Goal: Ask a question: Seek information or help from site administrators or community

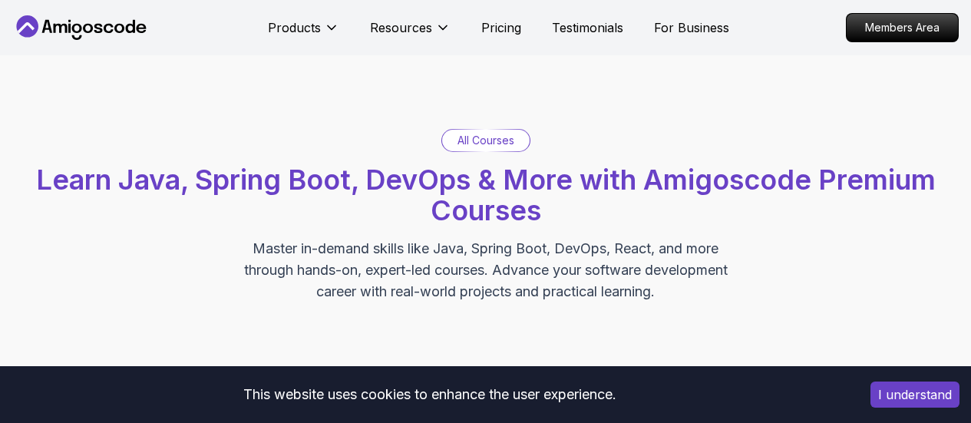
click at [57, 35] on icon at bounding box center [81, 27] width 138 height 25
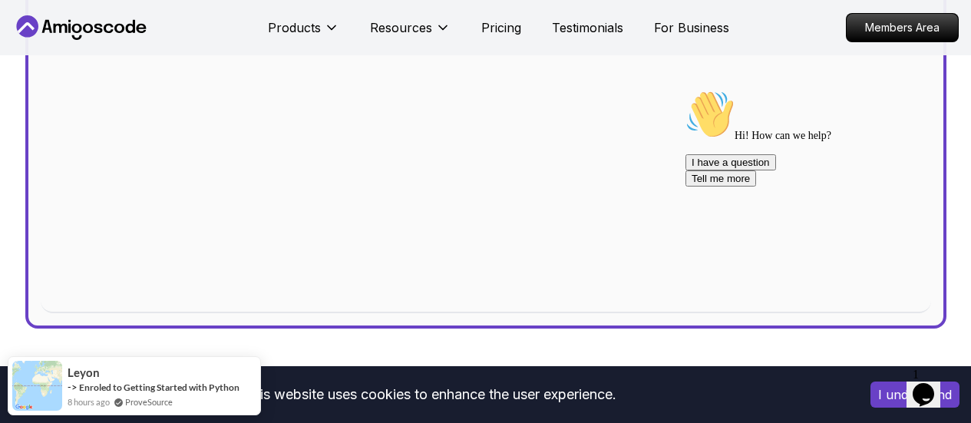
scroll to position [1075, 0]
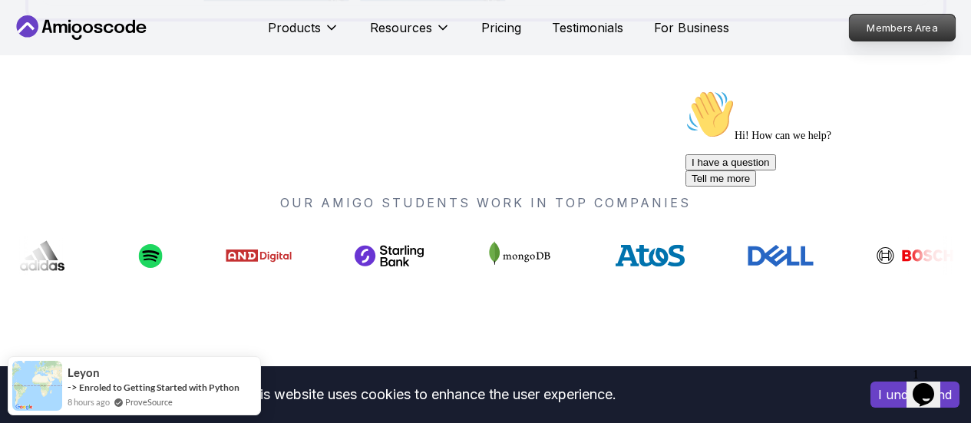
click at [907, 24] on p "Members Area" at bounding box center [903, 28] width 106 height 26
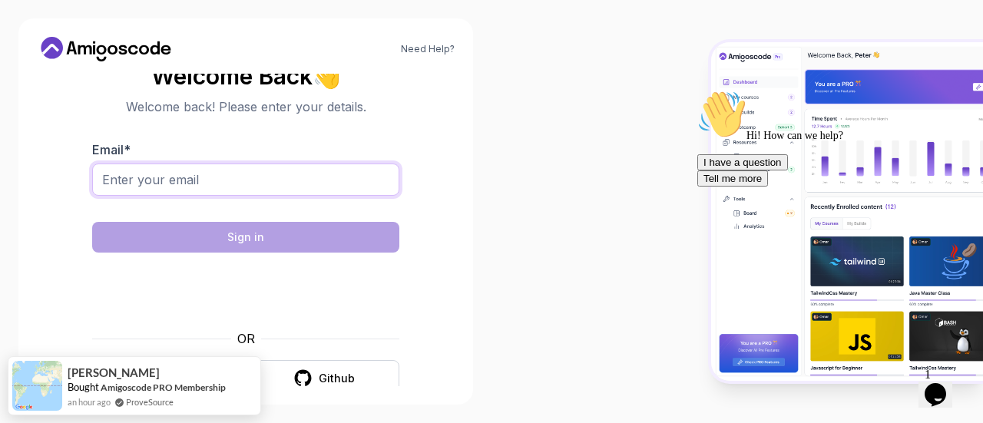
click at [207, 173] on input "Email *" at bounding box center [245, 180] width 307 height 32
type input "f.ho.d.225@gmail.com"
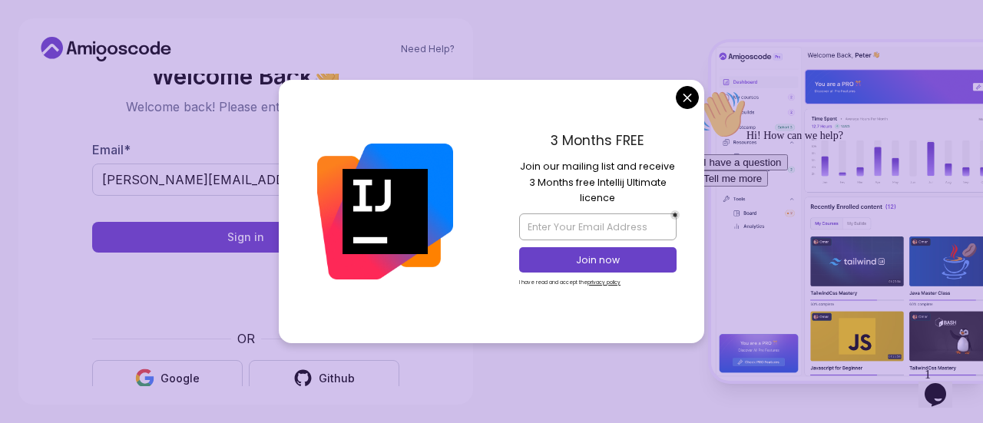
click at [686, 92] on body "Need Help? Welcome Back 👋 Welcome back! Please enter your details. Email * f.ho…" at bounding box center [491, 211] width 983 height 423
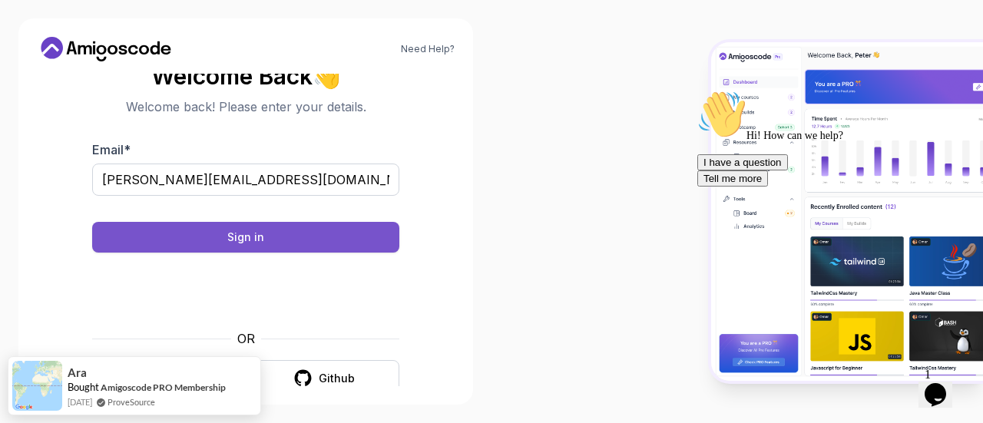
click at [197, 243] on button "Sign in" at bounding box center [245, 237] width 307 height 31
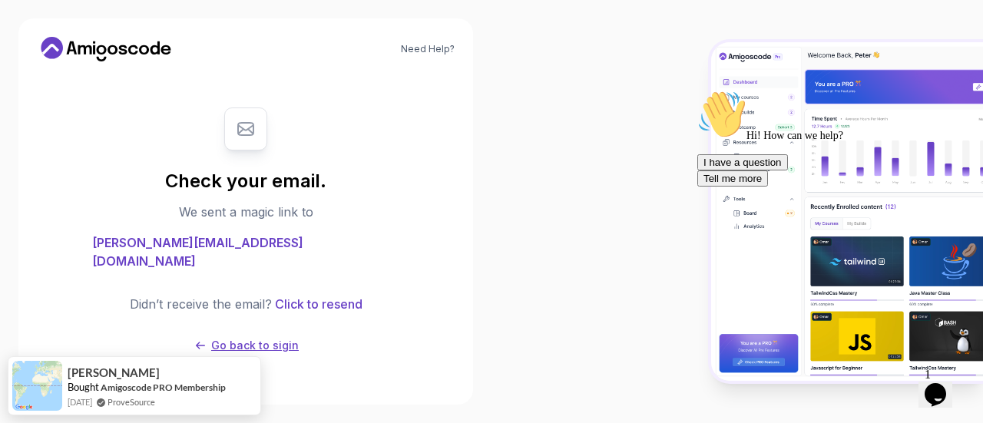
click at [275, 338] on p "Go back to sigin" at bounding box center [255, 345] width 88 height 15
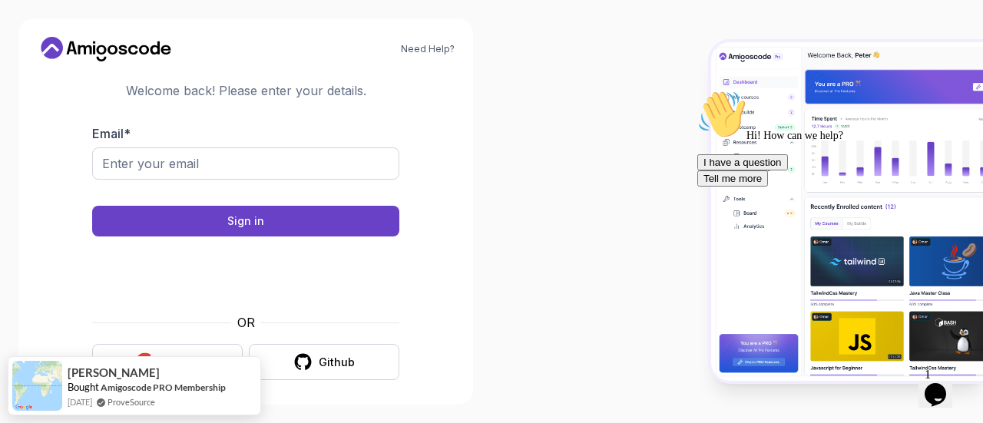
scroll to position [25, 0]
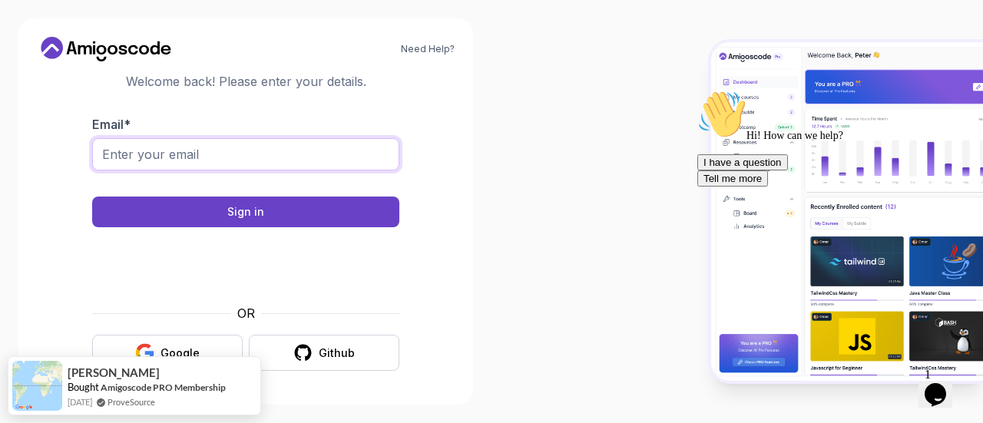
click at [174, 152] on input "Email *" at bounding box center [245, 154] width 307 height 32
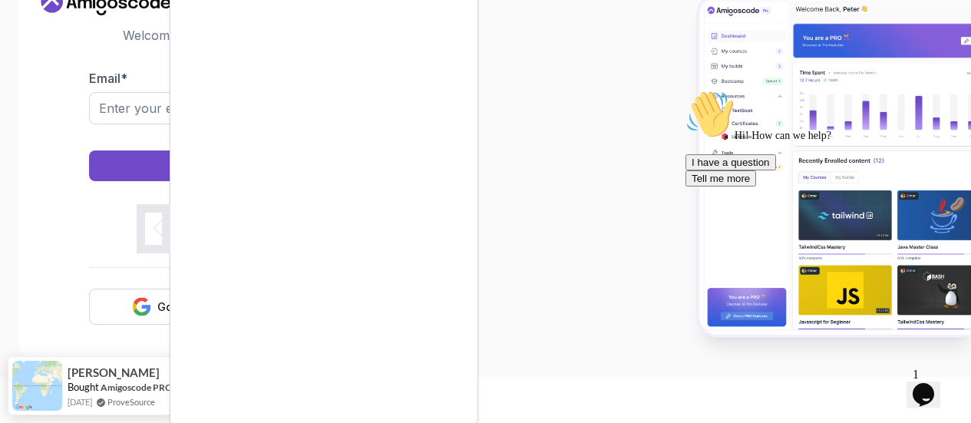
scroll to position [47, 0]
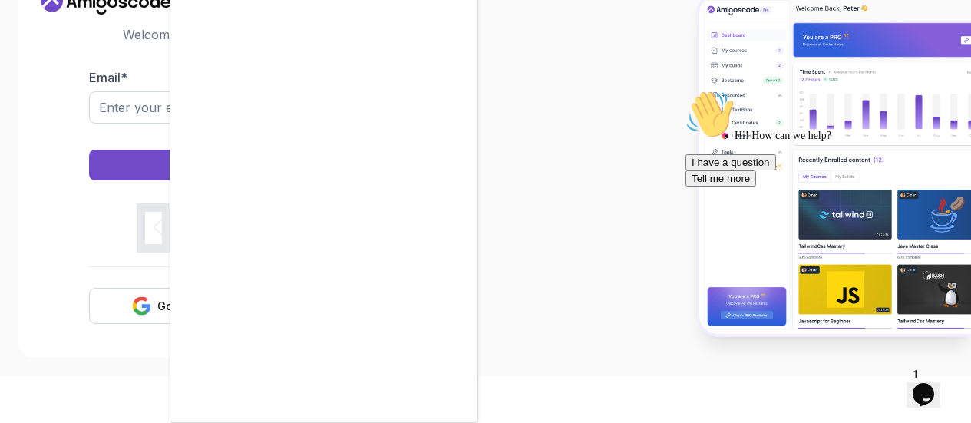
click at [125, 111] on div at bounding box center [485, 211] width 971 height 423
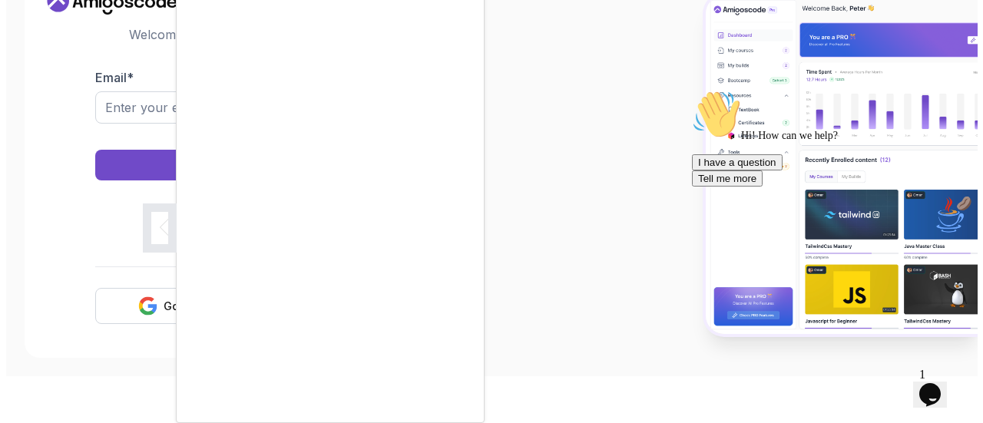
scroll to position [0, 0]
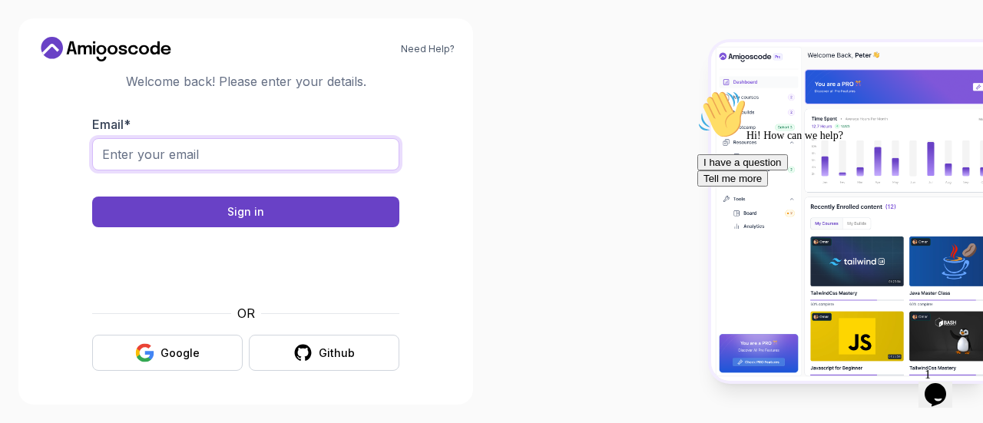
click at [161, 147] on input "Email *" at bounding box center [245, 154] width 307 height 32
type input "f.ho.d.225@gmail.com"
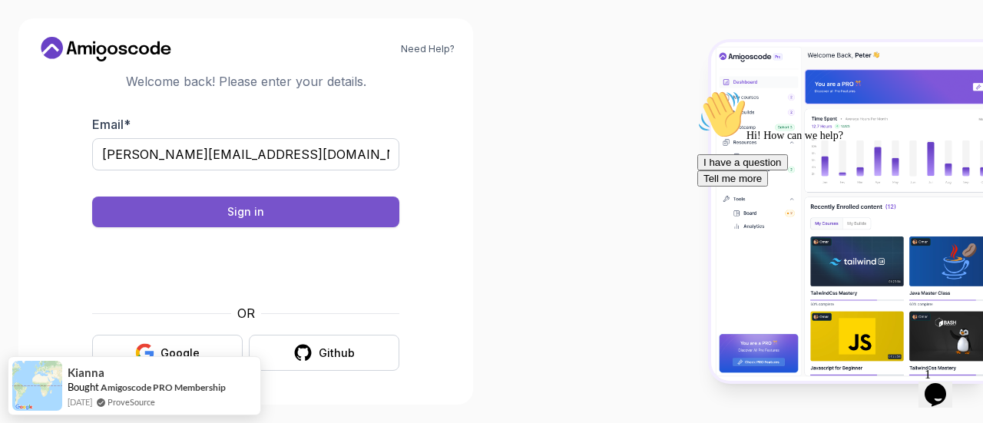
click at [243, 212] on div "Sign in" at bounding box center [245, 211] width 37 height 15
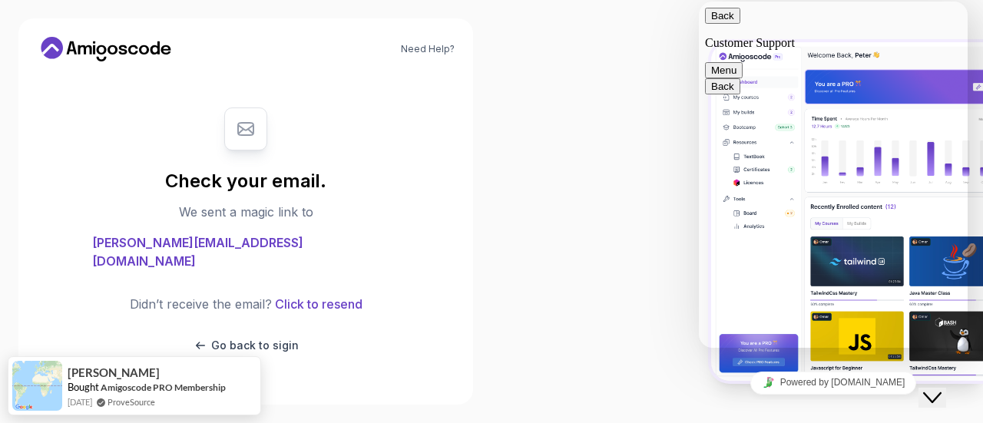
scroll to position [576, 0]
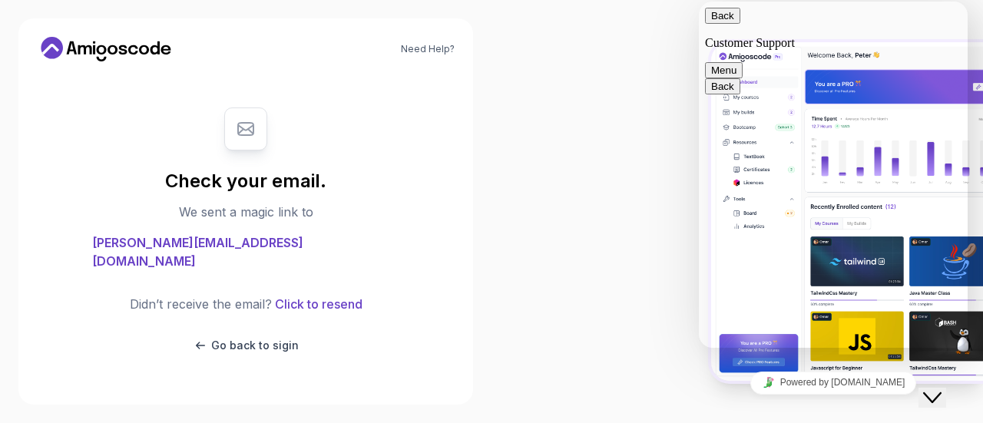
type input "[PERSON_NAME]"
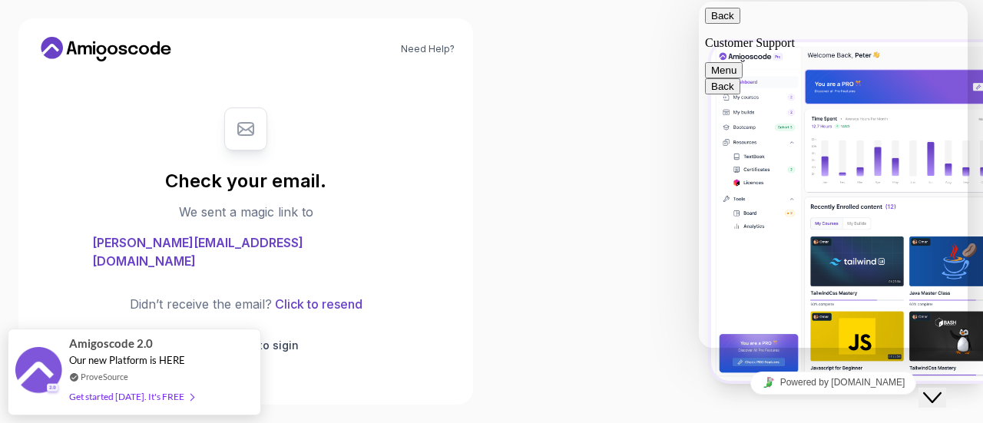
type input "f.ho.d.225@gmail.com"
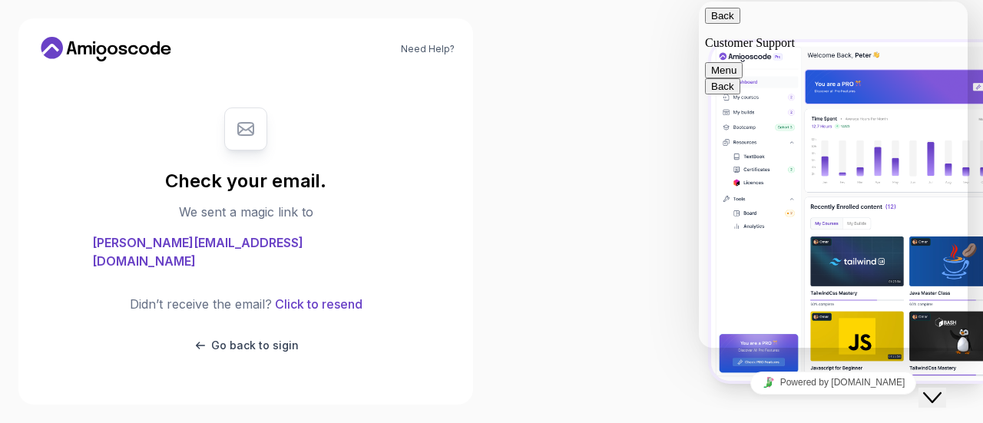
type input "966507100225"
type input "i"
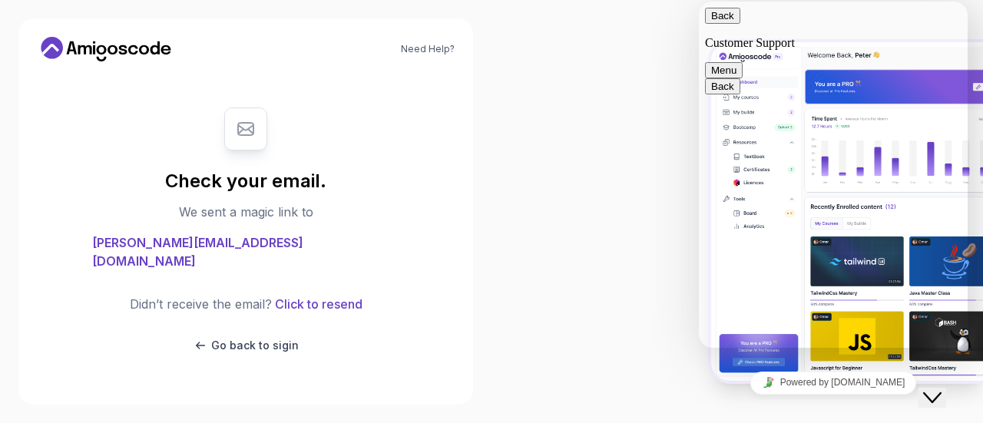
type input "i"
type input "how i can find my course"
paste textarea "Dear Amigos, I hope you’re doing well. I purchased the course ava Master Class …"
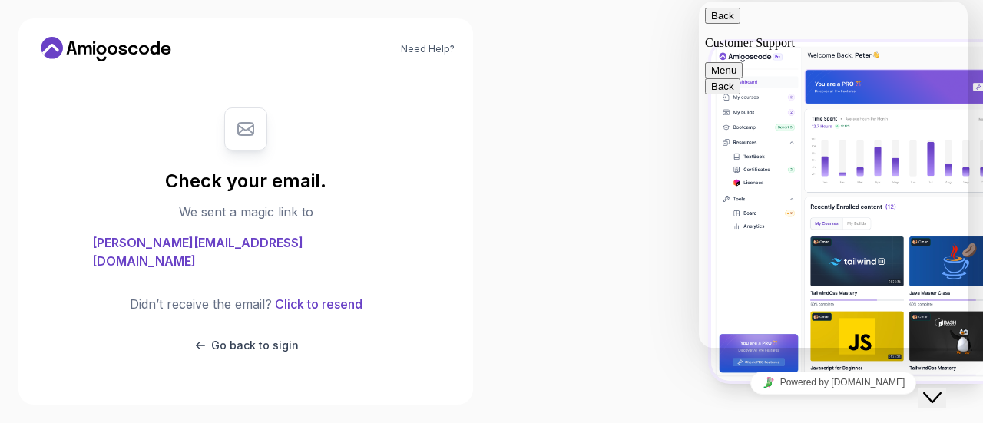
scroll to position [195, 0]
type textarea "Dear Amigos, I hope you’re doing well. I purchased the course ava Master Class …"
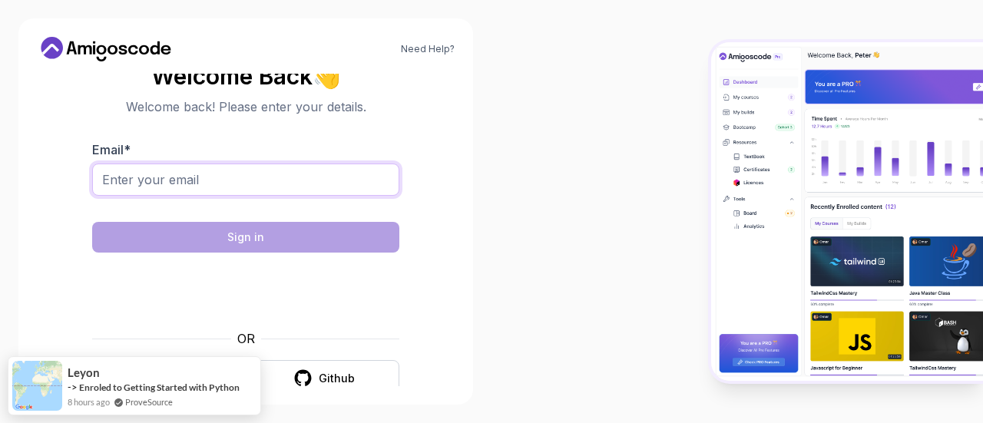
click at [163, 180] on input "Email *" at bounding box center [245, 180] width 307 height 32
type input "f.ho.d.225@gmail.com"
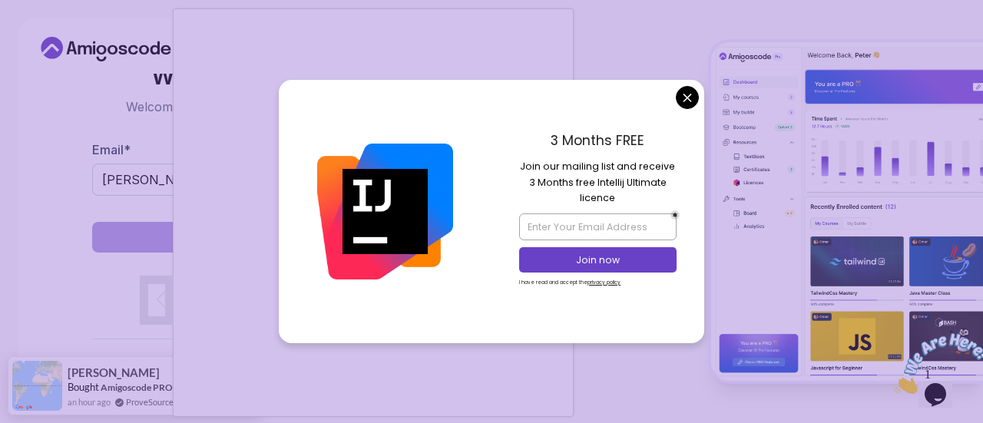
click at [683, 99] on body "Need Help? Welcome Back 👋 Welcome back! Please enter your details. Email * f.ho…" at bounding box center [491, 211] width 983 height 423
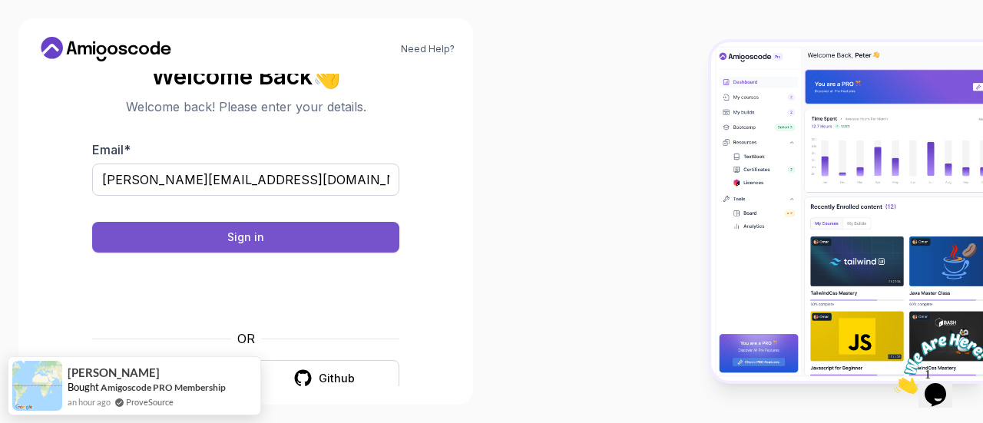
click at [222, 240] on button "Sign in" at bounding box center [245, 237] width 307 height 31
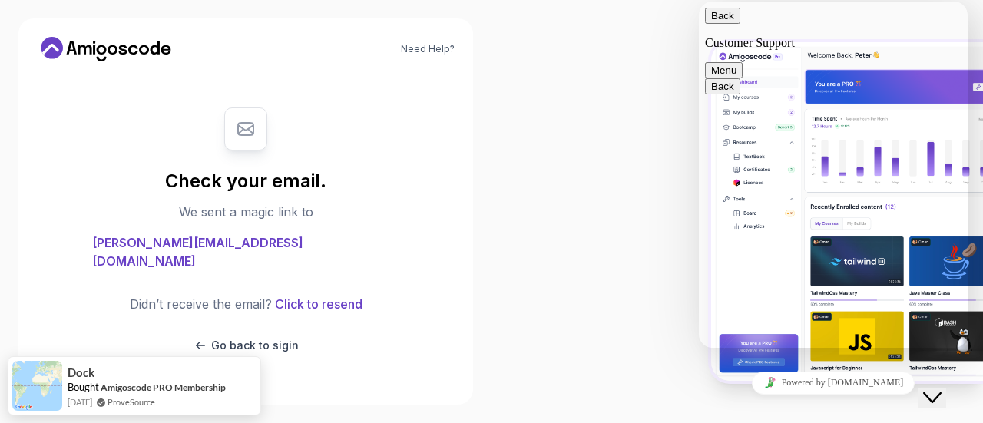
click at [546, 127] on div at bounding box center [736, 211] width 491 height 423
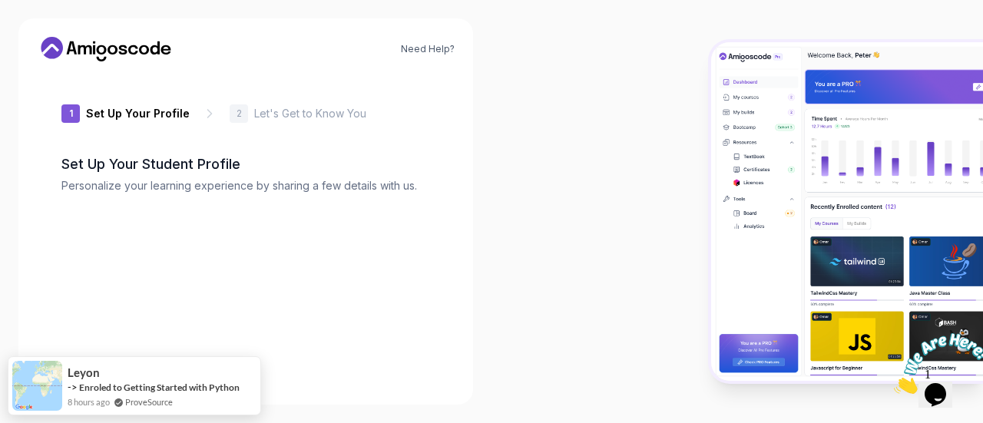
type input "proudtiger3feff"
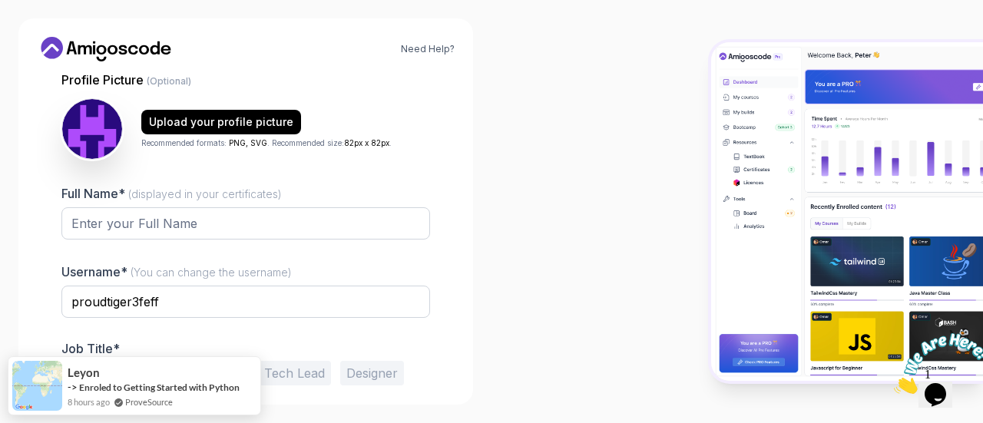
scroll to position [217, 0]
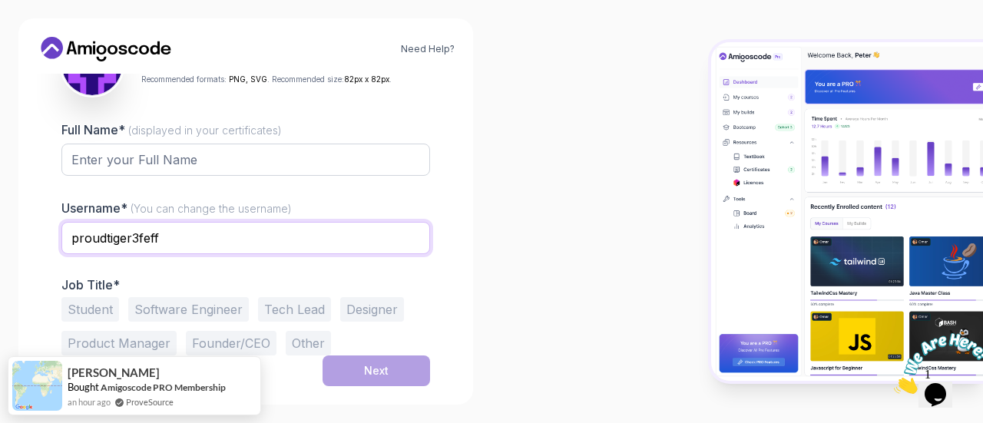
drag, startPoint x: 227, startPoint y: 236, endPoint x: 4, endPoint y: 237, distance: 223.5
click at [4, 237] on div "Need Help? 1 Set Up Your Profile 1 Set Up Your Profile 2 Let's Get to Know You …" at bounding box center [245, 211] width 491 height 423
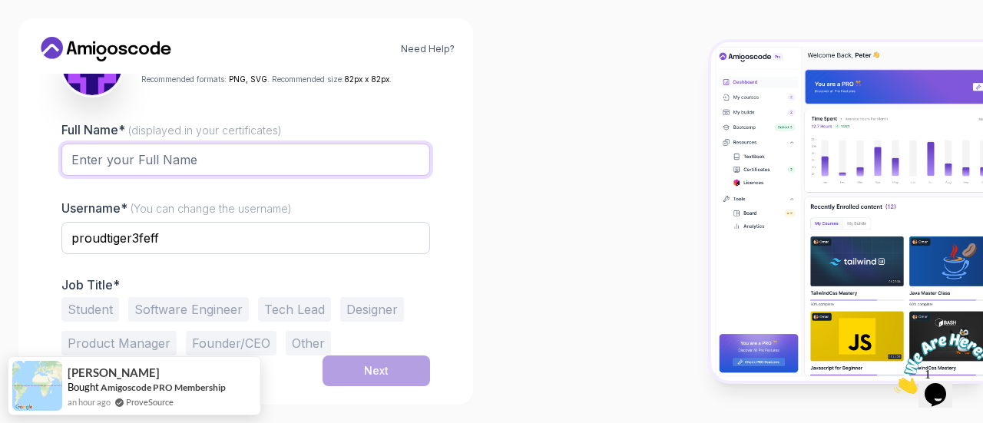
click at [174, 157] on input "Full Name* (displayed in your certificates)" at bounding box center [245, 160] width 369 height 32
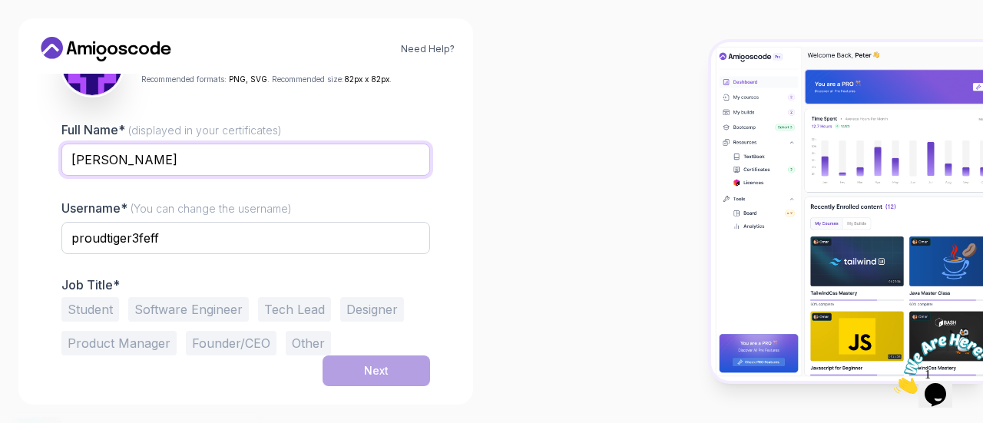
type input "[PERSON_NAME]"
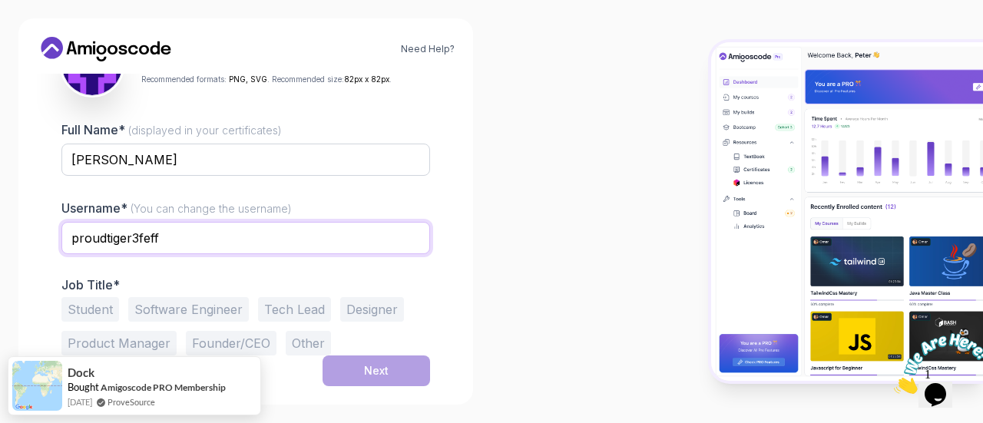
drag, startPoint x: 167, startPoint y: 242, endPoint x: 7, endPoint y: 234, distance: 159.9
click at [8, 234] on div "Need Help? 1 Set Up Your Profile 1 Set Up Your Profile 2 Let's Get to Know You …" at bounding box center [245, 211] width 491 height 423
type input "MrFahad"
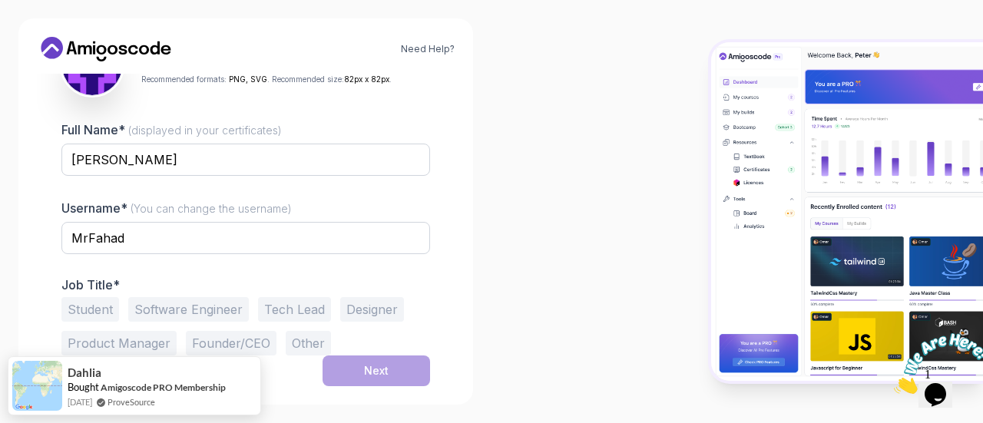
click at [17, 258] on div "Need Help? 1 Set Up Your Profile 1 Set Up Your Profile 2 Let's Get to Know You …" at bounding box center [245, 211] width 491 height 423
click at [298, 345] on button "Other" at bounding box center [308, 343] width 45 height 25
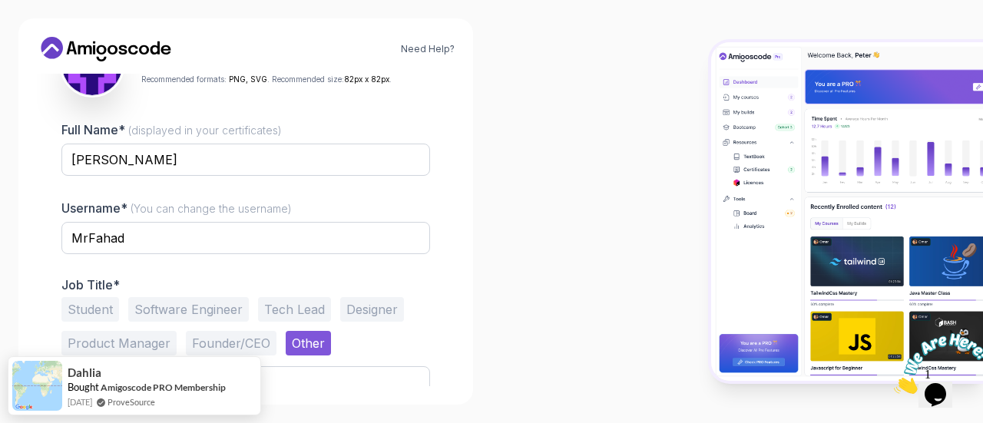
click at [78, 307] on button "Student" at bounding box center [90, 309] width 58 height 25
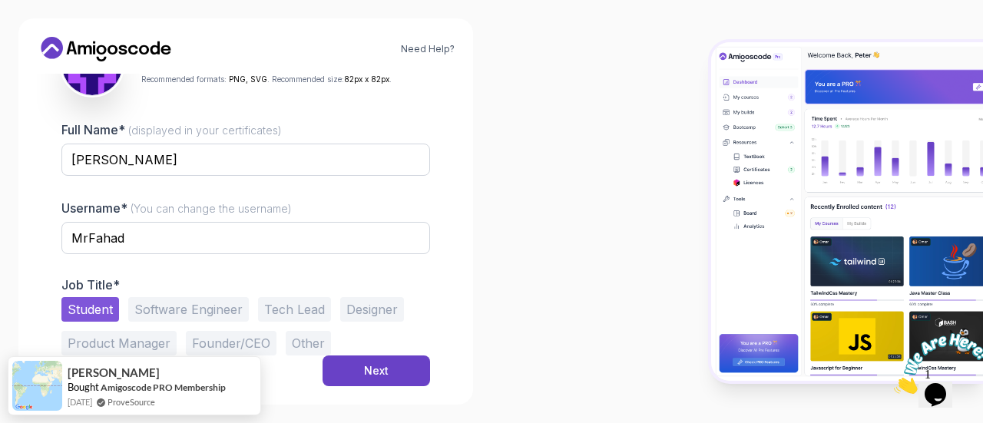
click at [294, 336] on button "Other" at bounding box center [308, 343] width 45 height 25
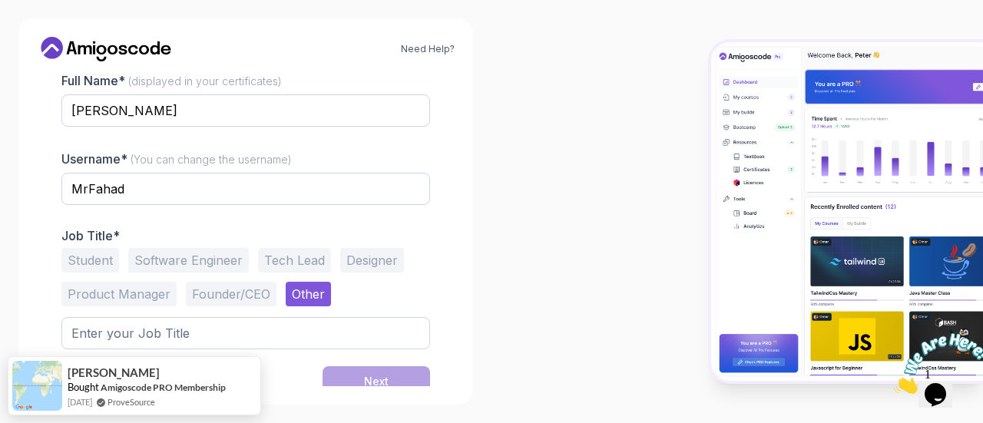
scroll to position [277, 0]
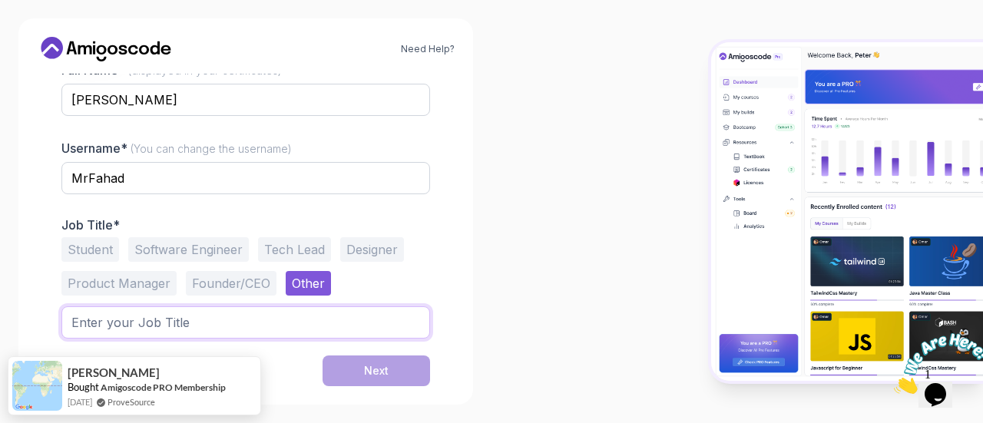
click at [241, 323] on input "text" at bounding box center [245, 322] width 369 height 32
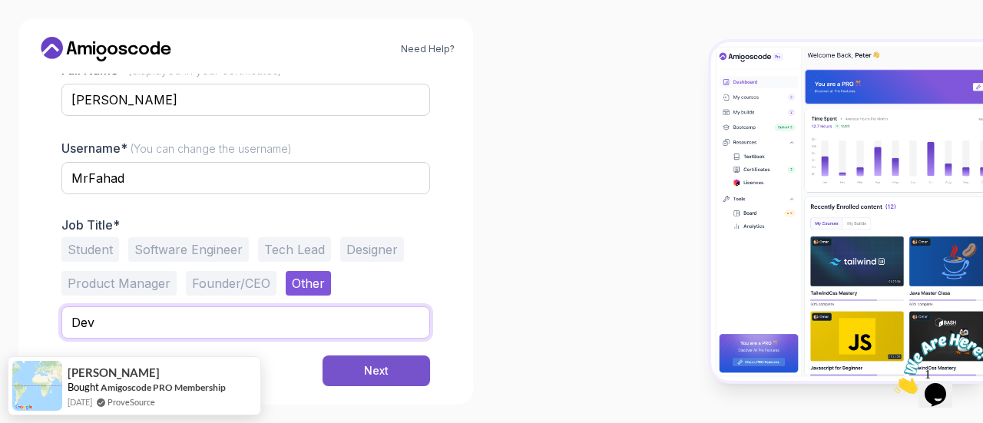
type input "Dev"
click at [389, 372] on button "Next" at bounding box center [377, 371] width 108 height 31
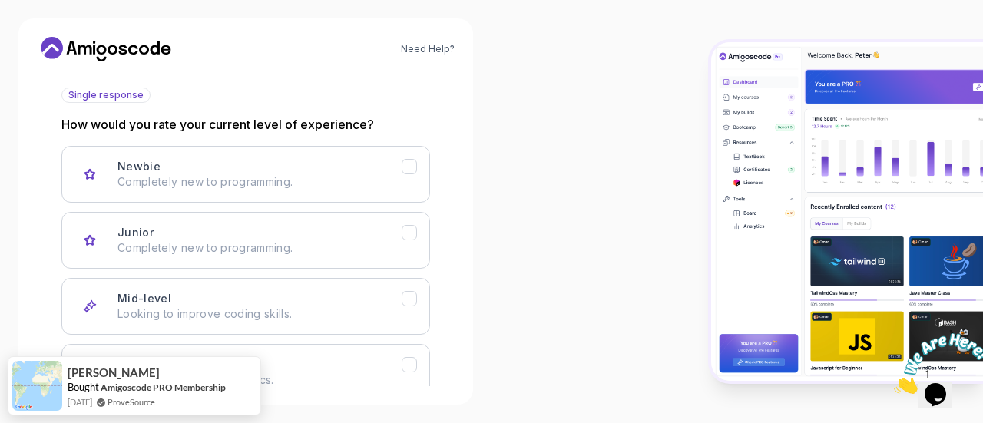
scroll to position [189, 0]
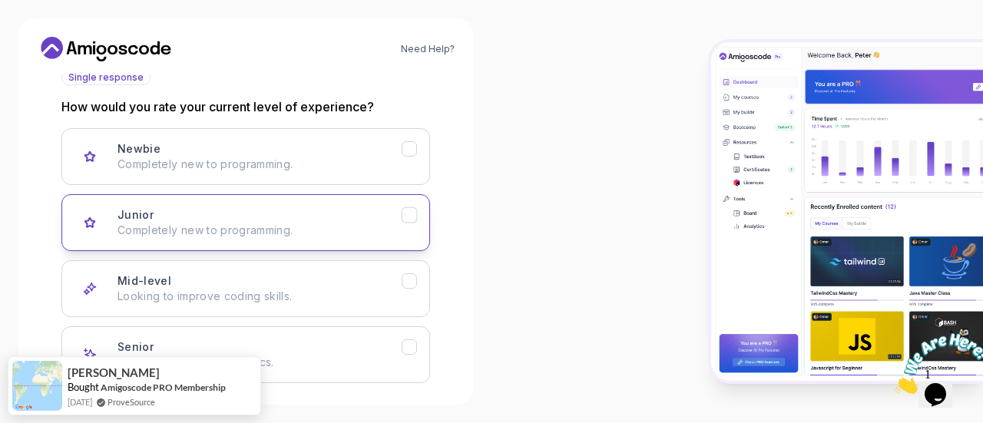
click at [130, 237] on p "Completely new to programming." at bounding box center [259, 230] width 284 height 15
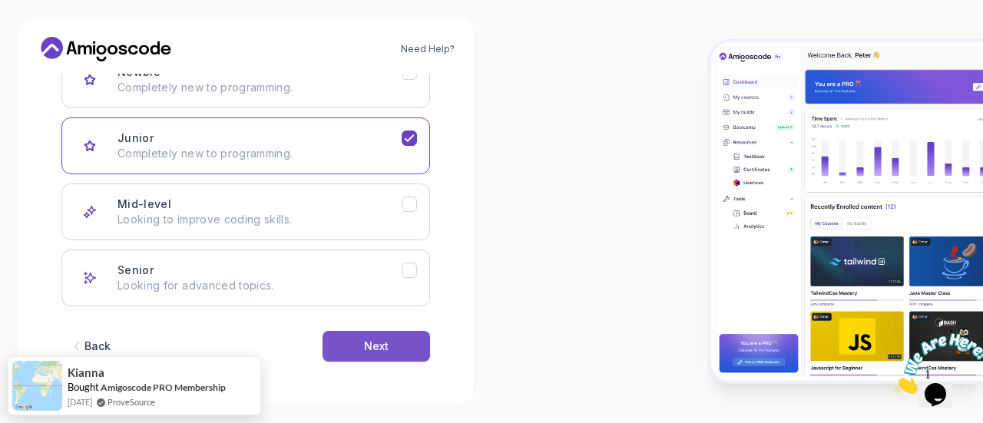
click at [361, 342] on button "Next" at bounding box center [377, 346] width 108 height 31
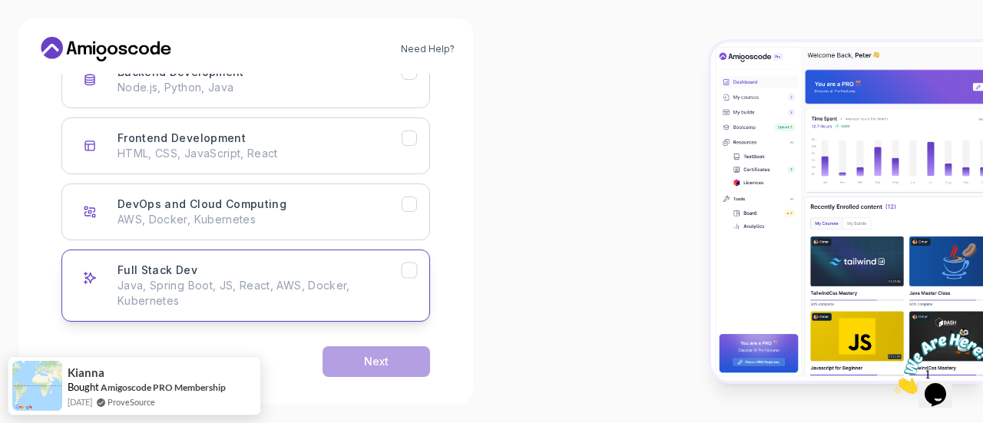
click at [284, 276] on div "Full Stack Dev Java, Spring Boot, JS, React, AWS, Docker, Kubernetes" at bounding box center [259, 286] width 284 height 46
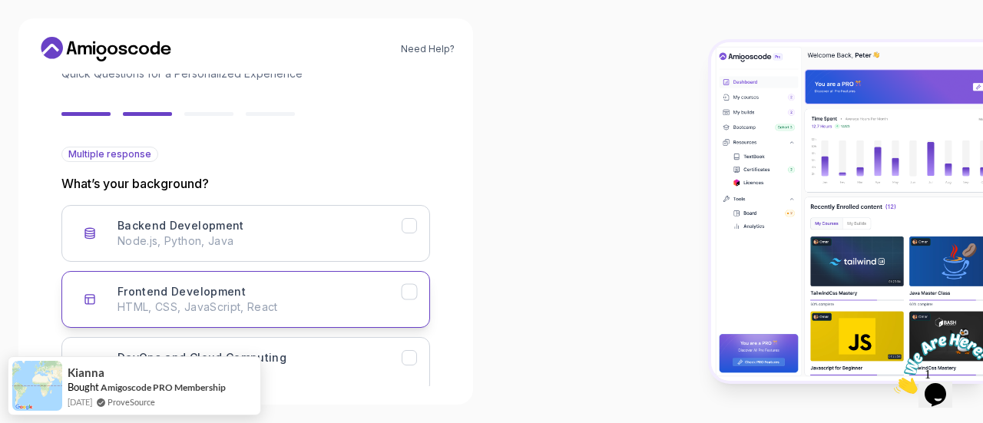
scroll to position [189, 0]
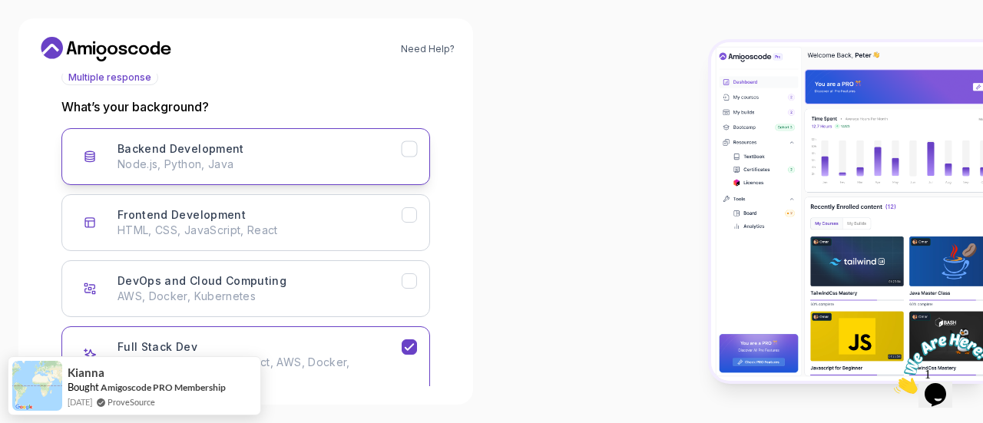
click at [292, 164] on p "Node.js, Python, Java" at bounding box center [259, 164] width 284 height 15
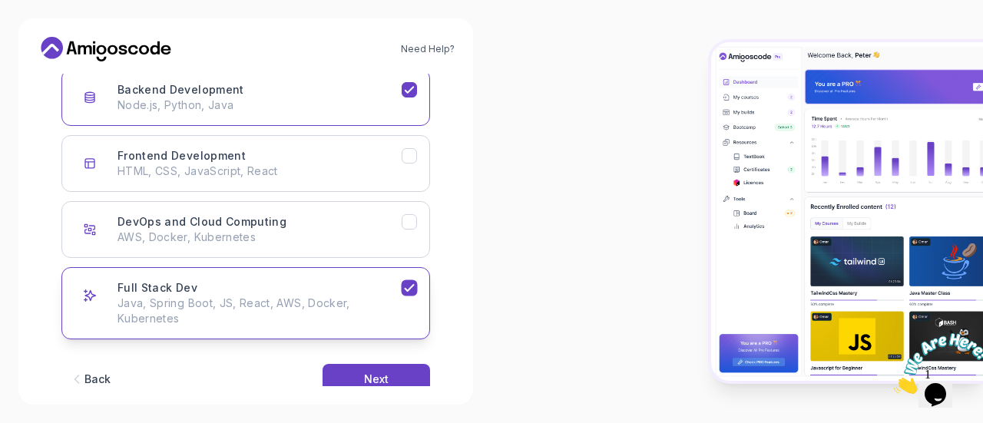
scroll to position [266, 0]
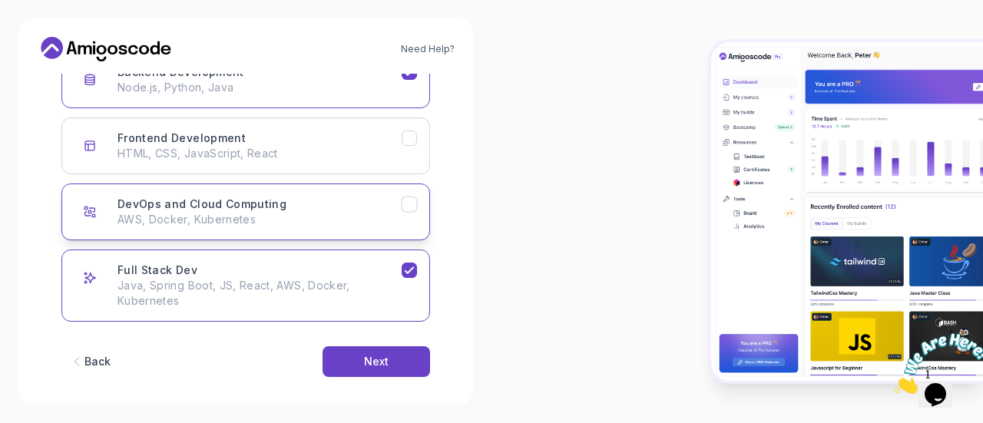
click at [267, 215] on p "AWS, Docker, Kubernetes" at bounding box center [259, 219] width 284 height 15
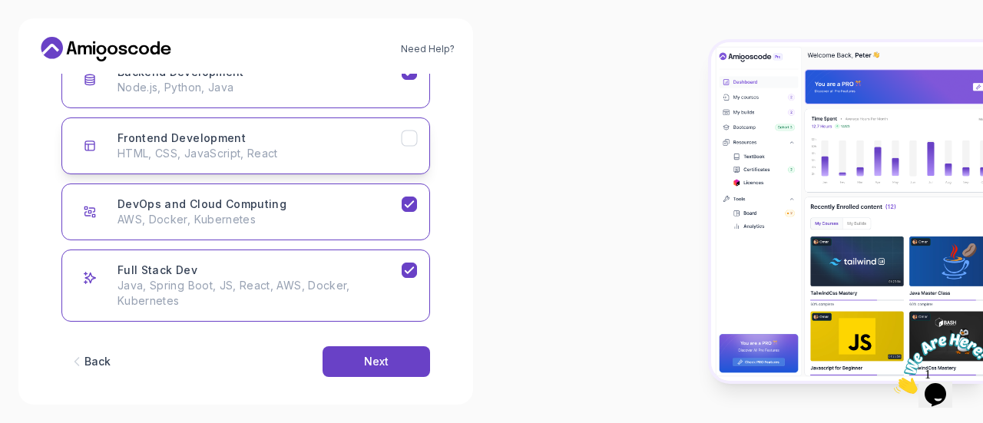
click at [345, 153] on p "HTML, CSS, JavaScript, React" at bounding box center [259, 153] width 284 height 15
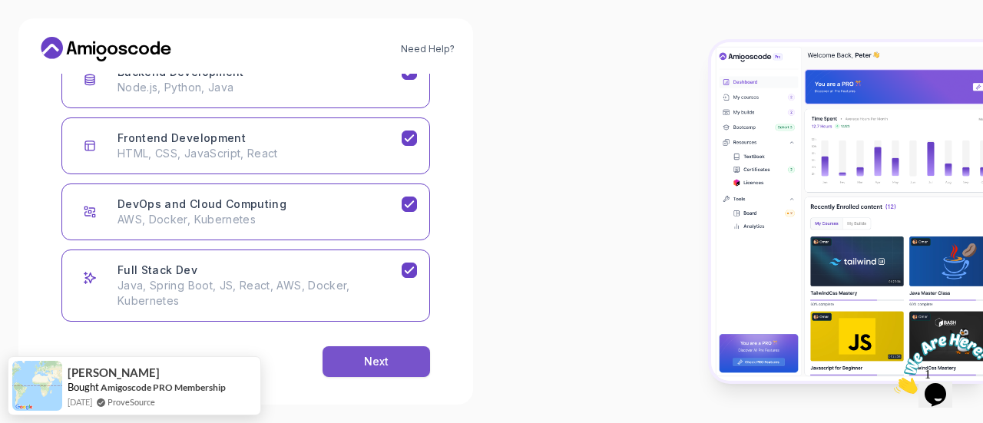
click at [369, 359] on div "Next" at bounding box center [376, 361] width 25 height 15
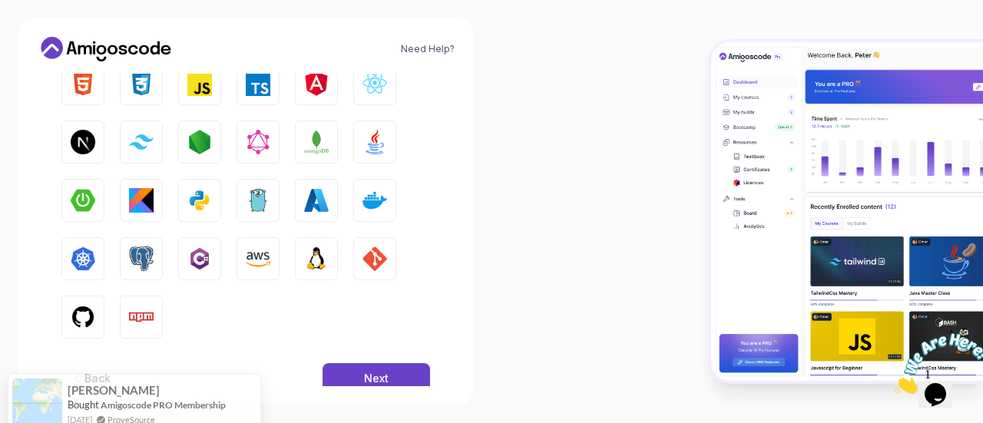
scroll to position [306, 0]
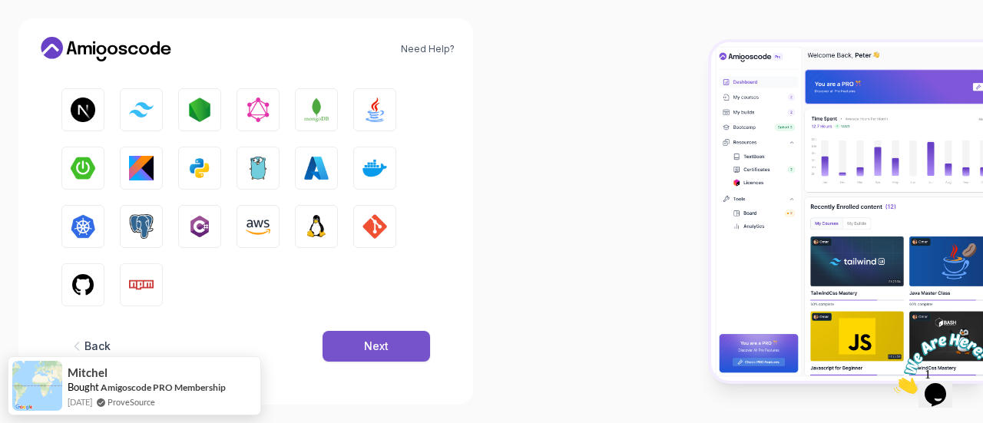
click at [371, 352] on div "Next" at bounding box center [376, 346] width 25 height 15
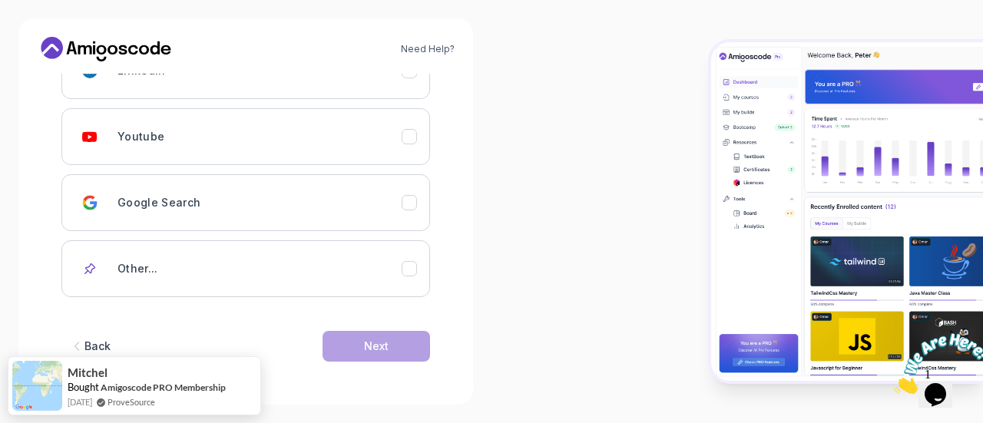
scroll to position [121, 0]
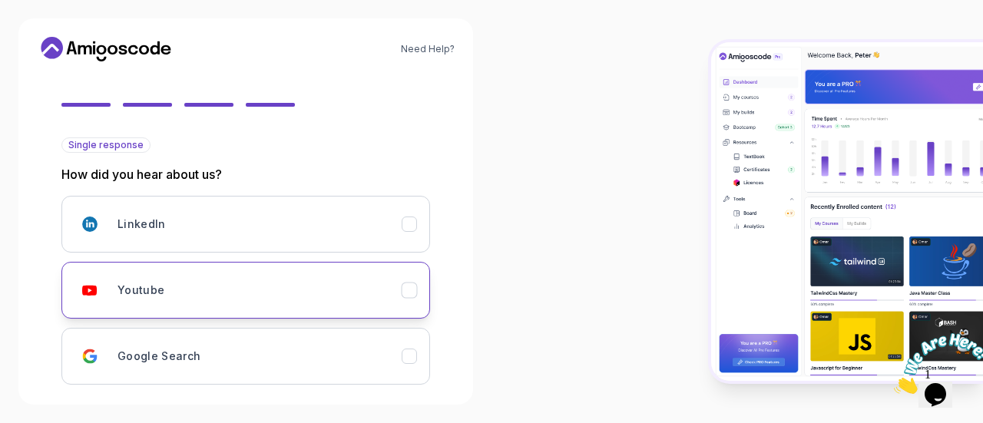
click at [382, 292] on div "Youtube" at bounding box center [259, 290] width 284 height 31
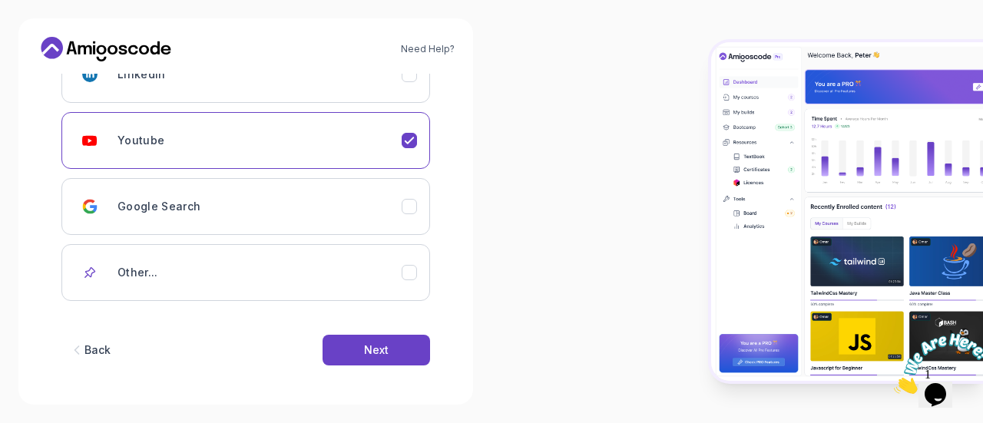
scroll to position [275, 0]
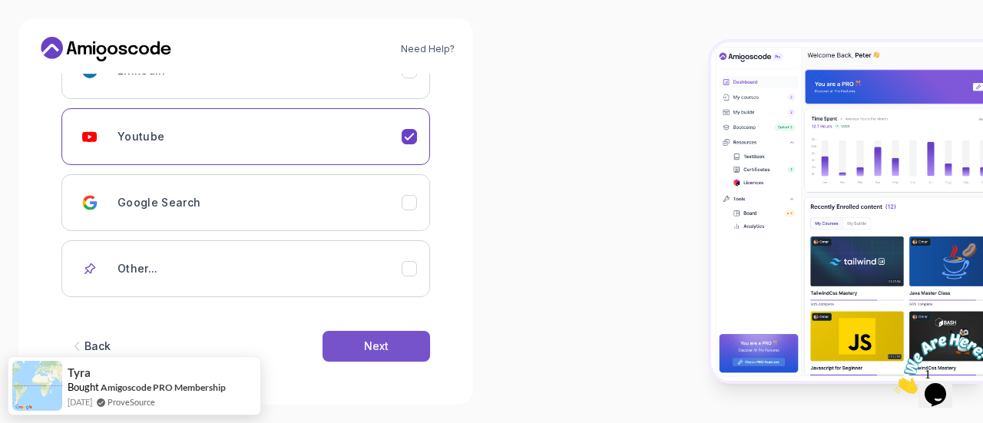
click at [365, 344] on div "Next" at bounding box center [376, 346] width 25 height 15
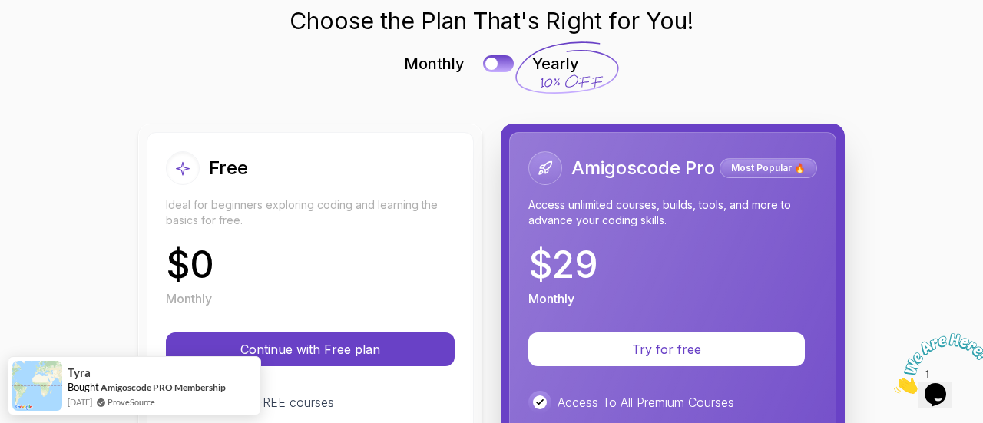
scroll to position [154, 0]
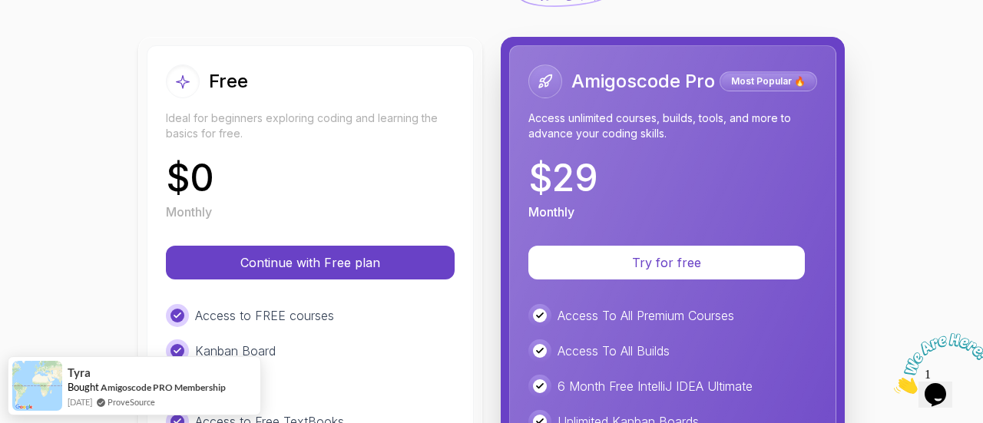
click at [278, 90] on div "Free" at bounding box center [310, 82] width 289 height 34
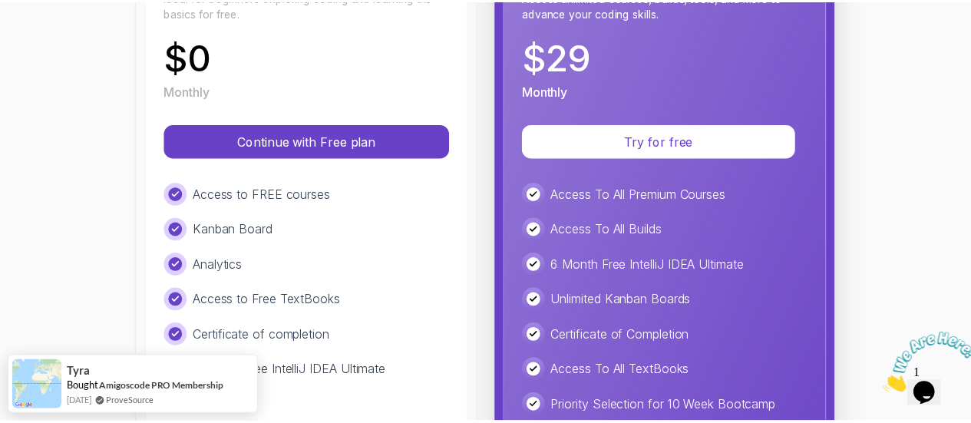
scroll to position [307, 0]
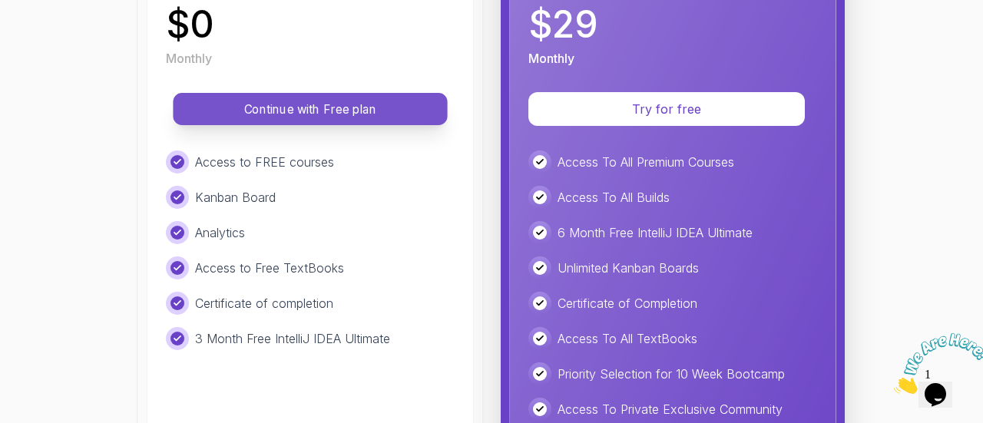
click at [250, 112] on p "Continue with Free plan" at bounding box center [310, 110] width 240 height 18
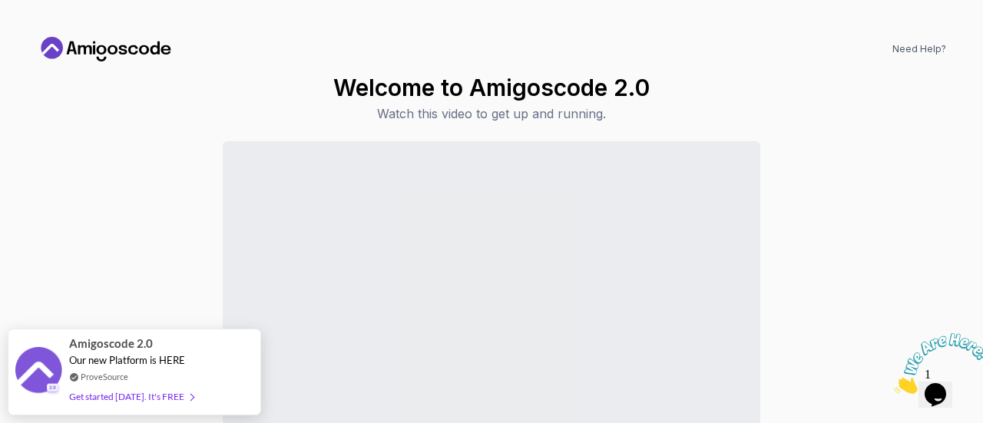
click at [86, 46] on icon at bounding box center [85, 49] width 14 height 9
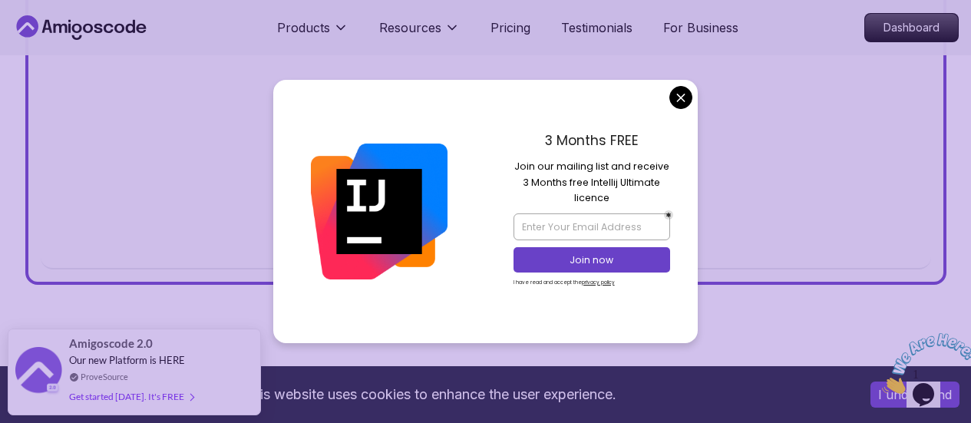
scroll to position [845, 0]
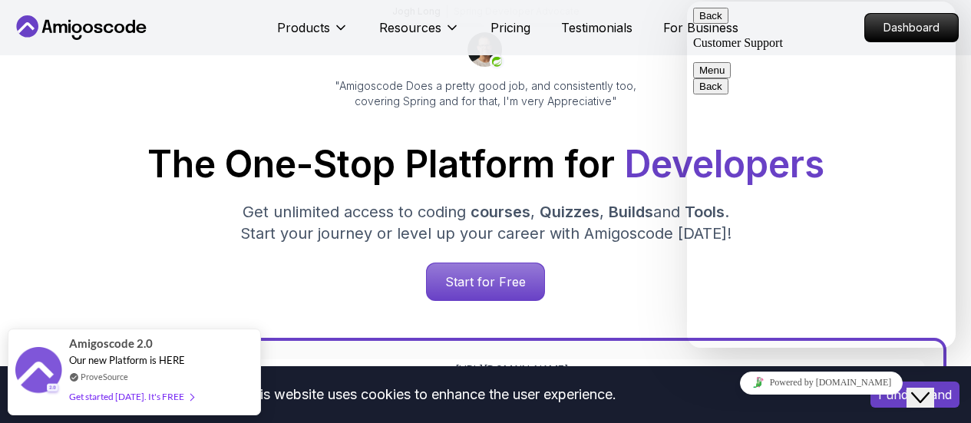
scroll to position [0, 0]
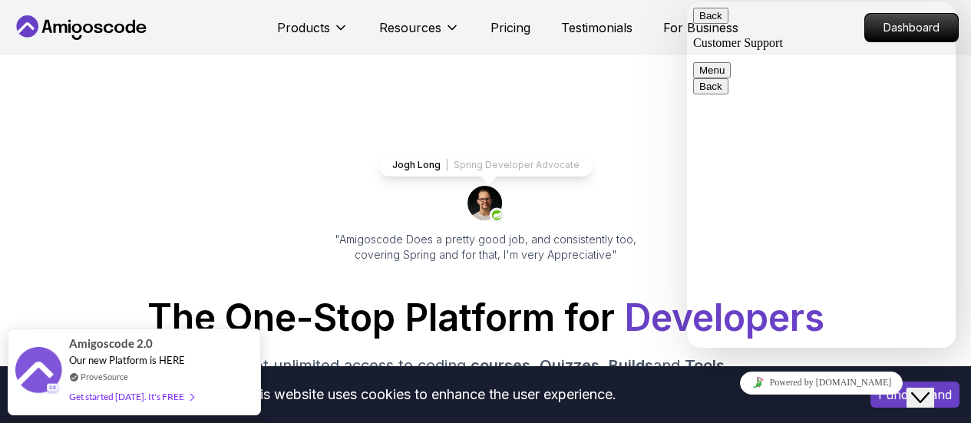
click at [25, 30] on icon at bounding box center [27, 26] width 22 height 22
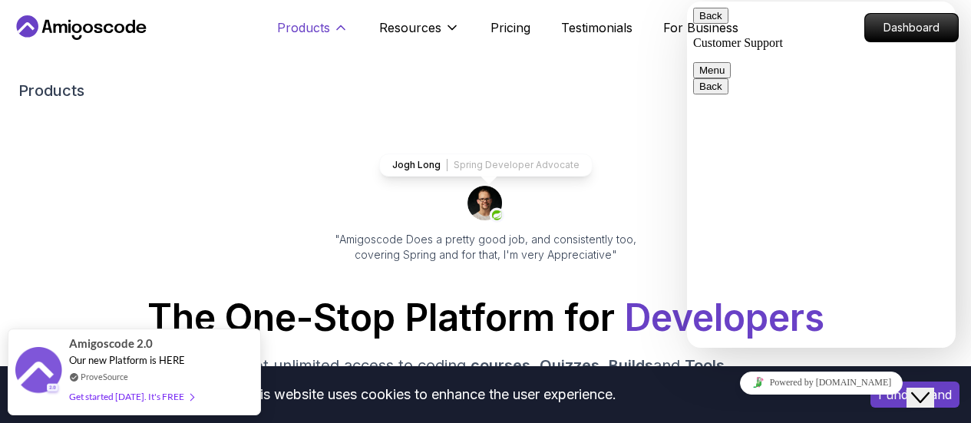
click at [339, 23] on icon at bounding box center [340, 27] width 15 height 15
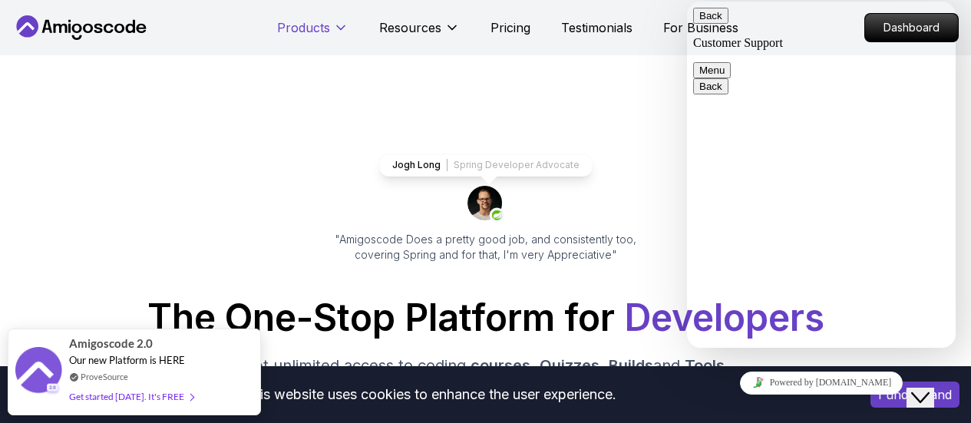
click at [339, 23] on icon at bounding box center [340, 27] width 15 height 15
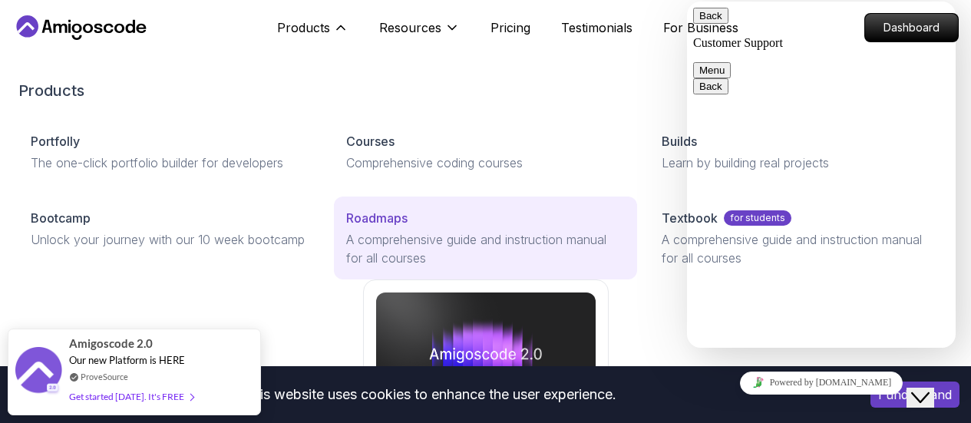
scroll to position [77, 0]
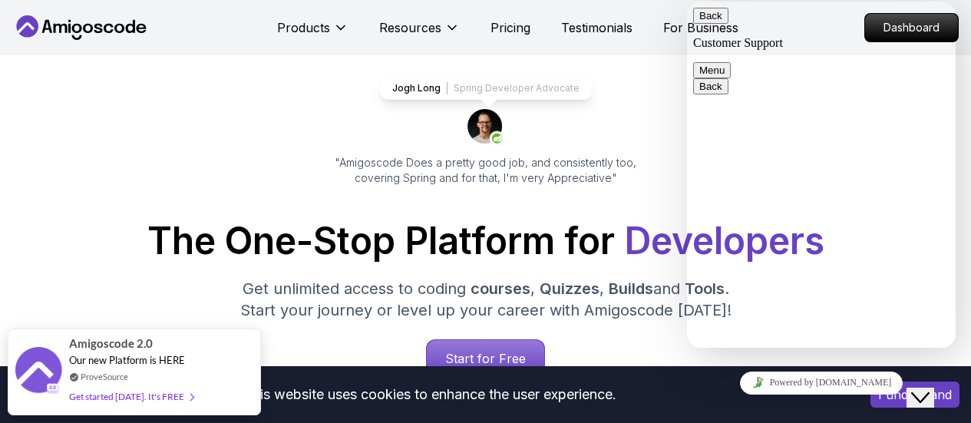
click at [687, 2] on textarea at bounding box center [687, 2] width 0 height 0
type textarea "Dear Amigos, I hope you’re doing well. I purchased the course ava Master Class …"
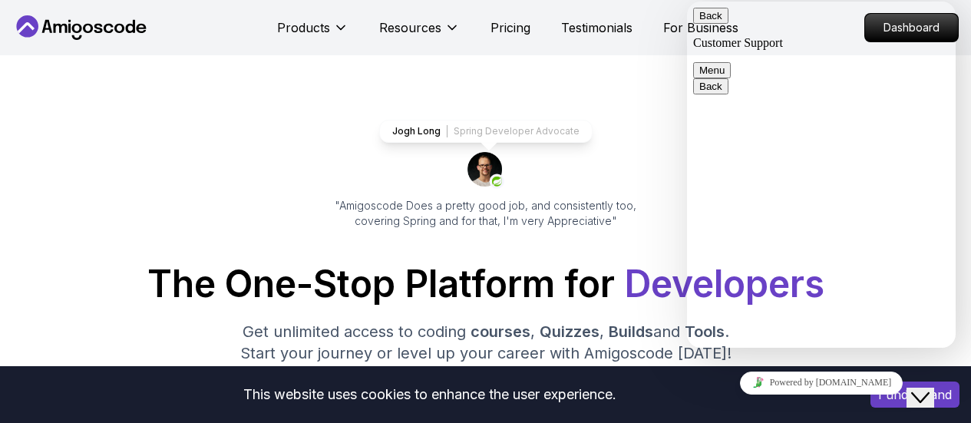
scroll to position [0, 0]
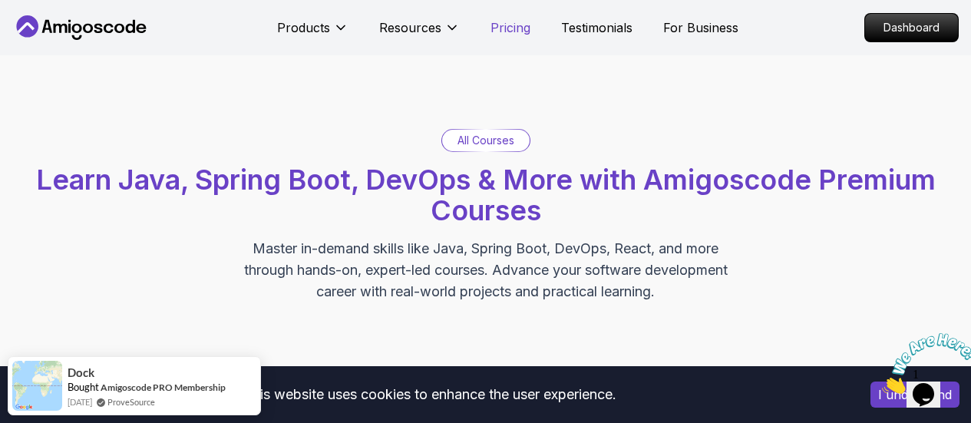
click at [511, 31] on p "Pricing" at bounding box center [511, 27] width 40 height 18
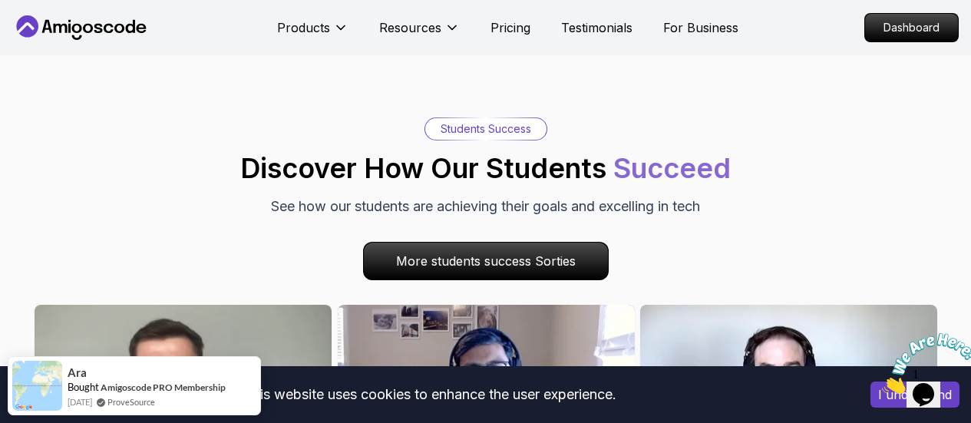
scroll to position [4867, 0]
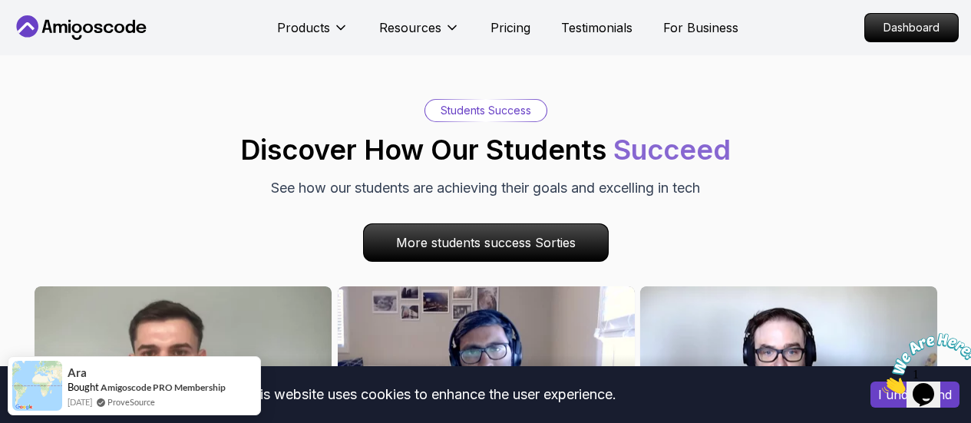
click at [79, 36] on icon at bounding box center [81, 27] width 138 height 25
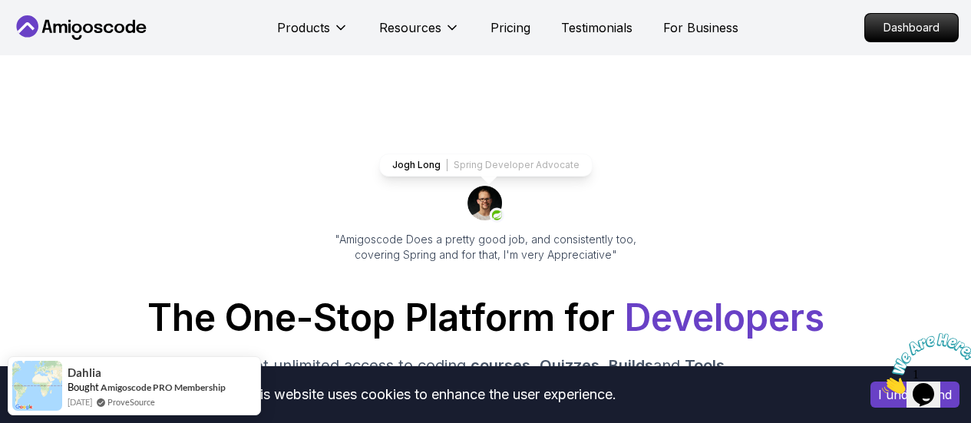
click at [45, 35] on icon at bounding box center [81, 27] width 138 height 25
click at [896, 33] on p "Dashboard" at bounding box center [912, 28] width 88 height 26
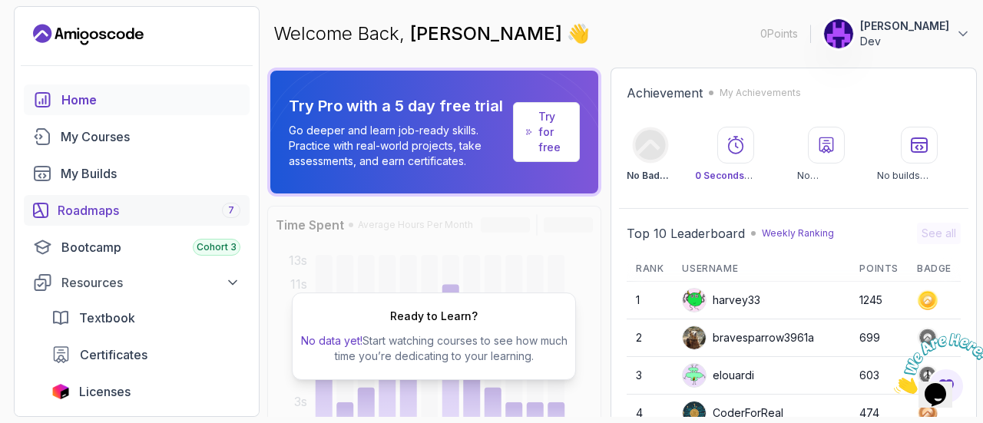
click at [121, 213] on div "Roadmaps 7" at bounding box center [149, 210] width 183 height 18
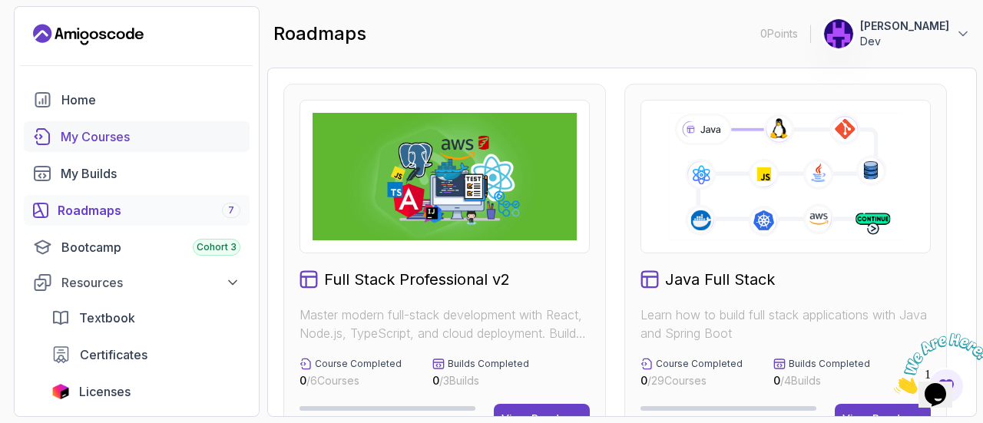
click at [107, 140] on div "My Courses" at bounding box center [151, 136] width 180 height 18
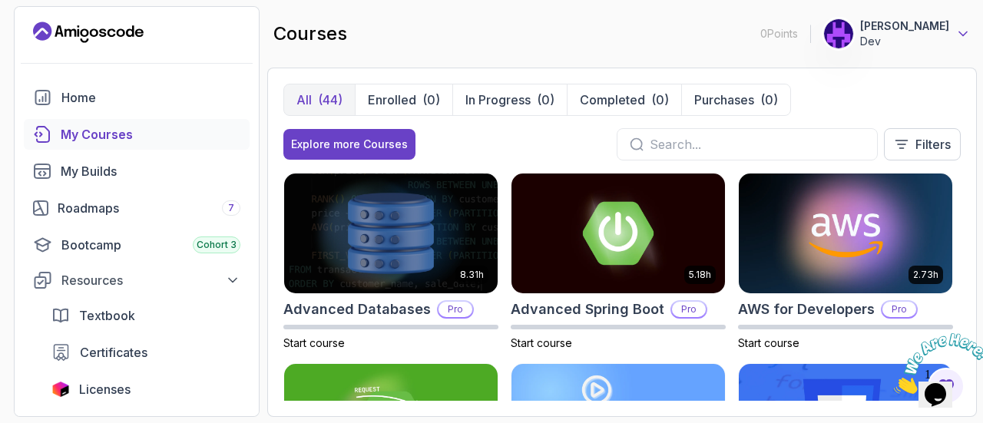
click at [966, 38] on icon at bounding box center [962, 33] width 15 height 15
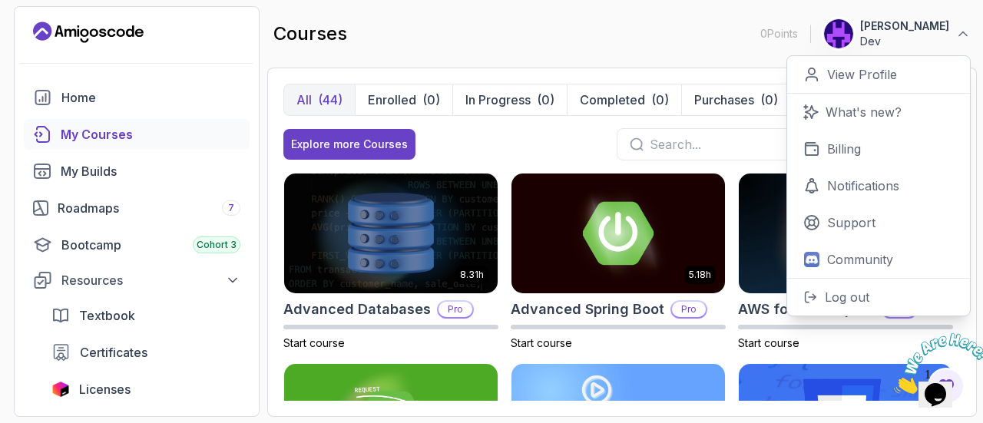
click at [941, 385] on img at bounding box center [941, 363] width 95 height 61
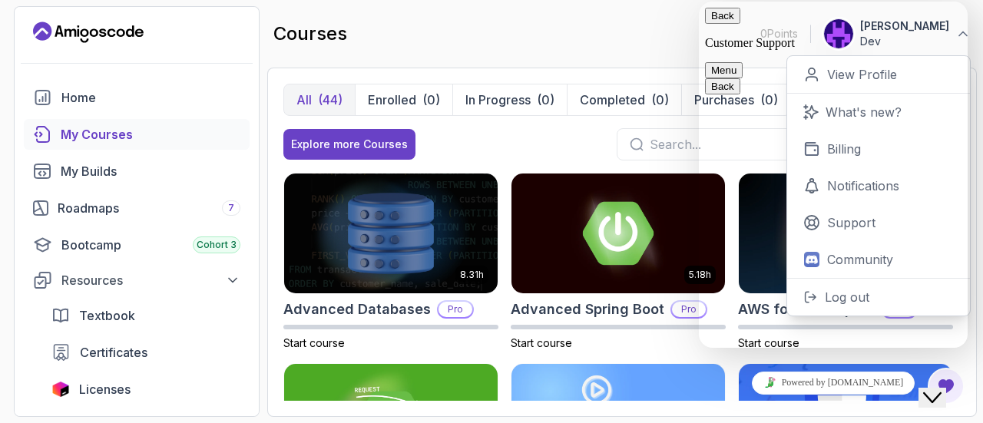
click at [699, 2] on textarea at bounding box center [699, 2] width 0 height 0
click at [80, 102] on div "Home" at bounding box center [150, 97] width 179 height 18
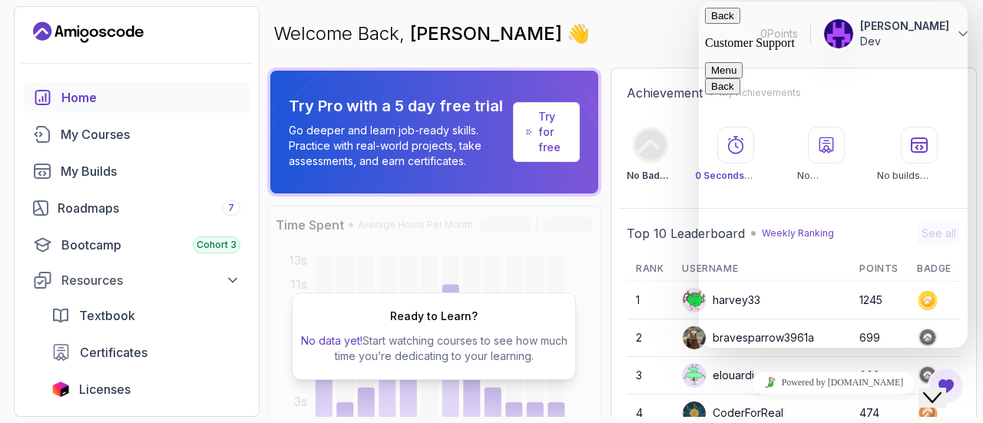
click at [513, 257] on div "Ready to Learn? No data yet! Start watching courses to see how much time you’re…" at bounding box center [434, 336] width 334 height 261
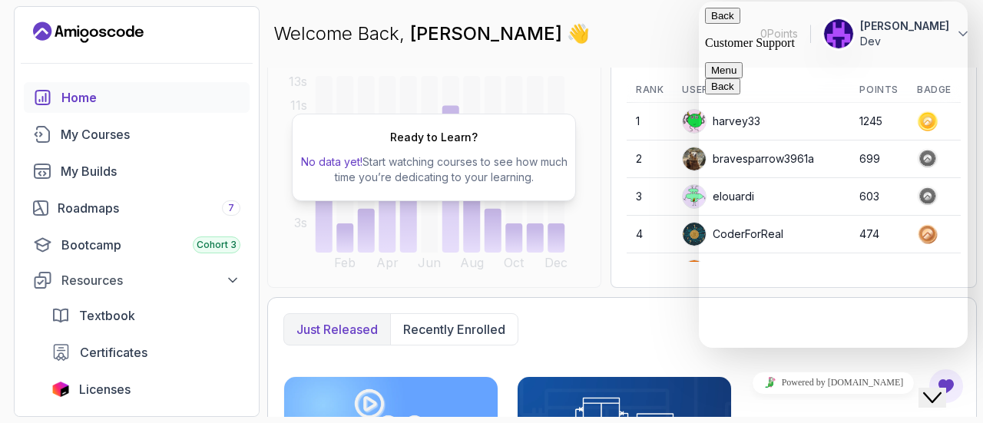
scroll to position [174, 0]
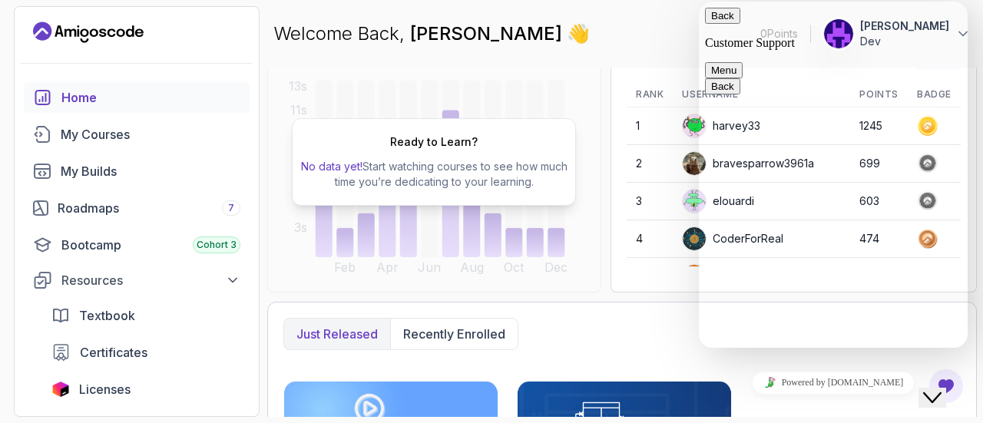
click at [699, 2] on textarea at bounding box center [699, 2] width 0 height 0
type textarea "hi"
click at [699, 2] on textarea "hi" at bounding box center [699, 2] width 0 height 0
drag, startPoint x: 734, startPoint y: 326, endPoint x: 683, endPoint y: 323, distance: 51.6
click html "Back Customer Support Menu Back Rate this chat Insert emoji Customer Support Hi…"
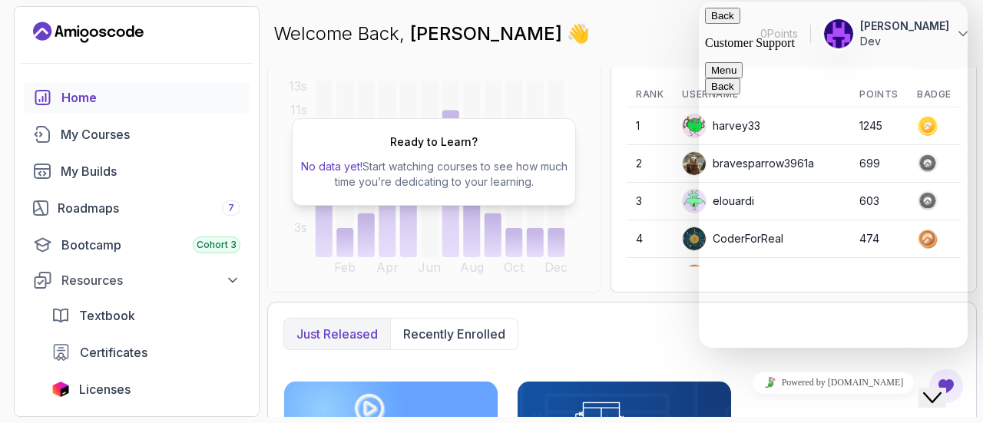
click at [530, 20] on div "Welcome Back, [PERSON_NAME] 👋 0 Points [PERSON_NAME]" at bounding box center [622, 33] width 710 height 55
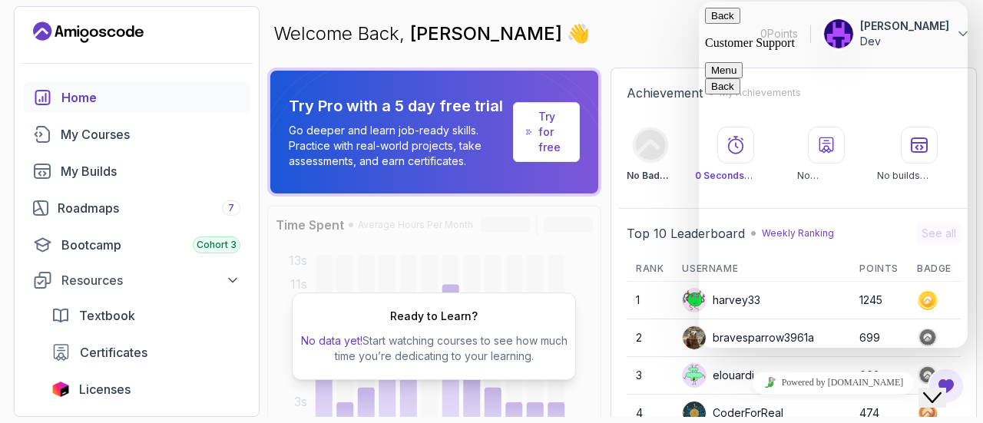
scroll to position [653, 0]
click at [617, 28] on div "Welcome Back, [PERSON_NAME] 👋 0 Points [PERSON_NAME]" at bounding box center [622, 33] width 710 height 55
click at [941, 389] on div "Close Chat This icon closes the chat window." at bounding box center [932, 398] width 18 height 18
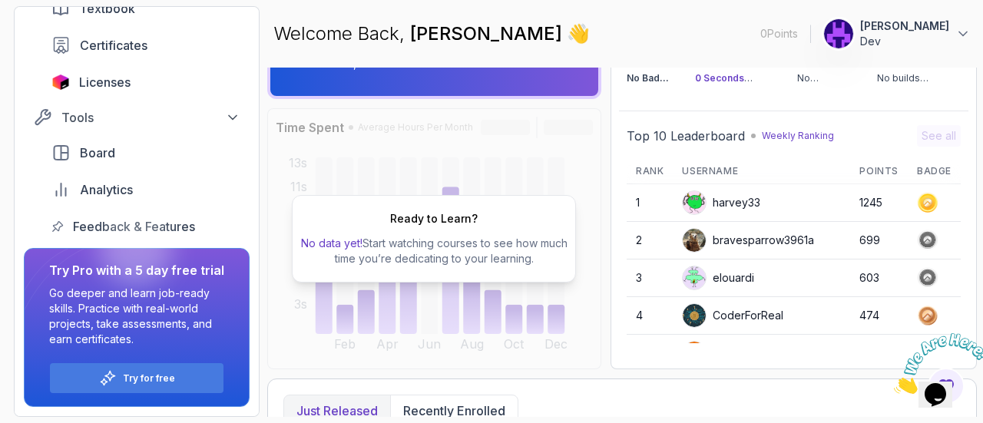
scroll to position [328, 0]
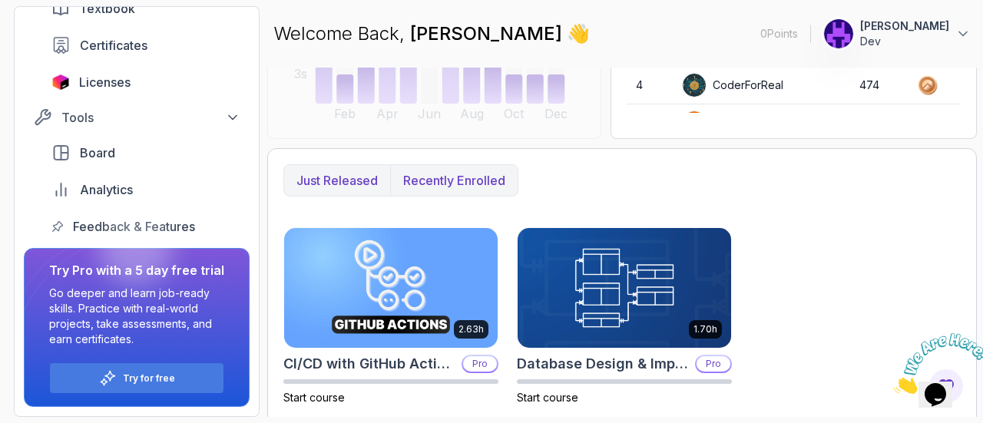
click at [464, 190] on p "Recently enrolled" at bounding box center [454, 180] width 102 height 18
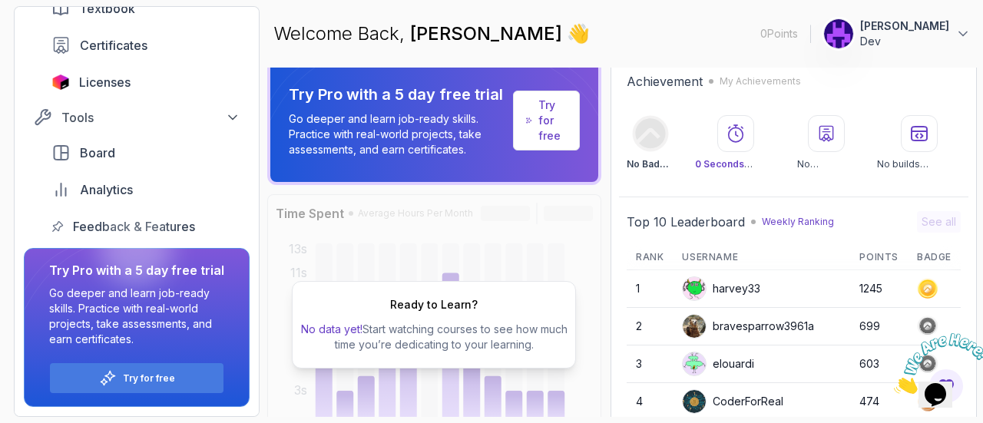
scroll to position [0, 0]
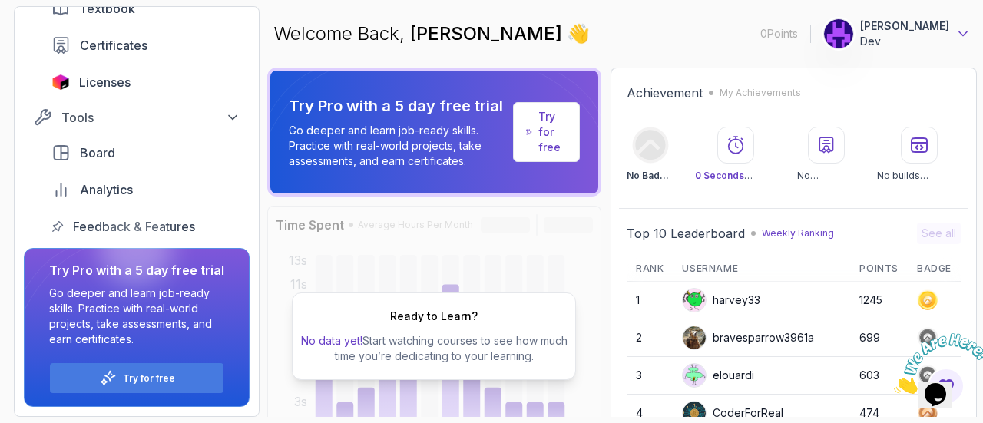
click at [959, 27] on icon at bounding box center [962, 33] width 15 height 15
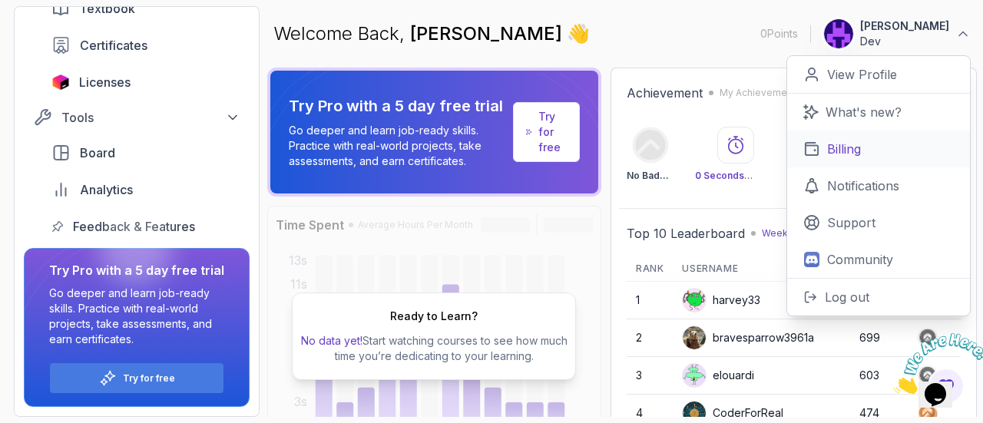
click at [846, 151] on p "Billing" at bounding box center [844, 149] width 34 height 18
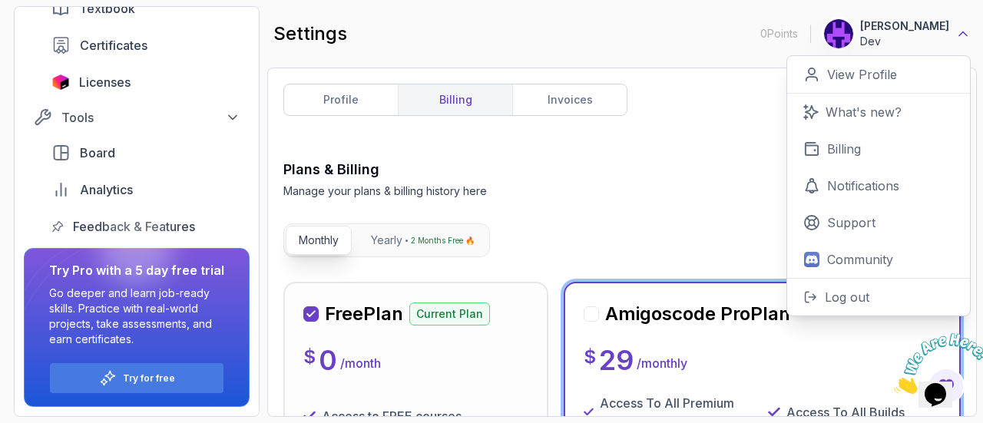
click at [956, 35] on icon at bounding box center [962, 33] width 15 height 15
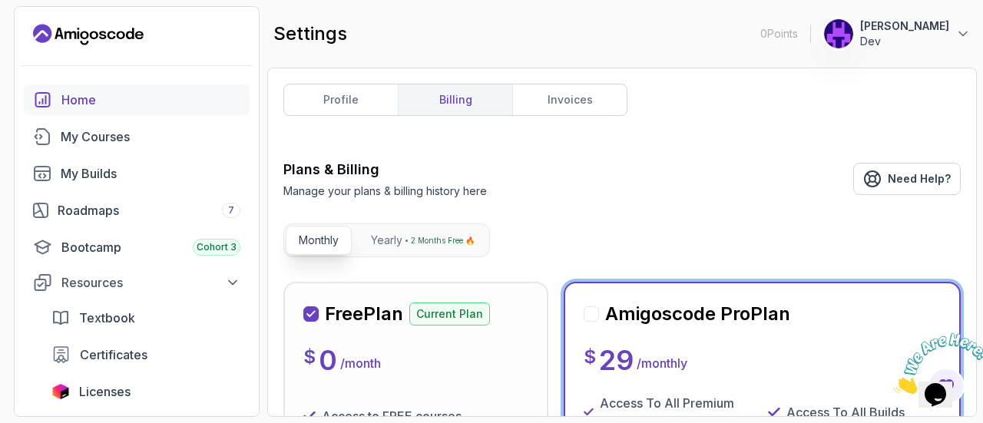
click at [83, 106] on div "Home" at bounding box center [150, 100] width 179 height 18
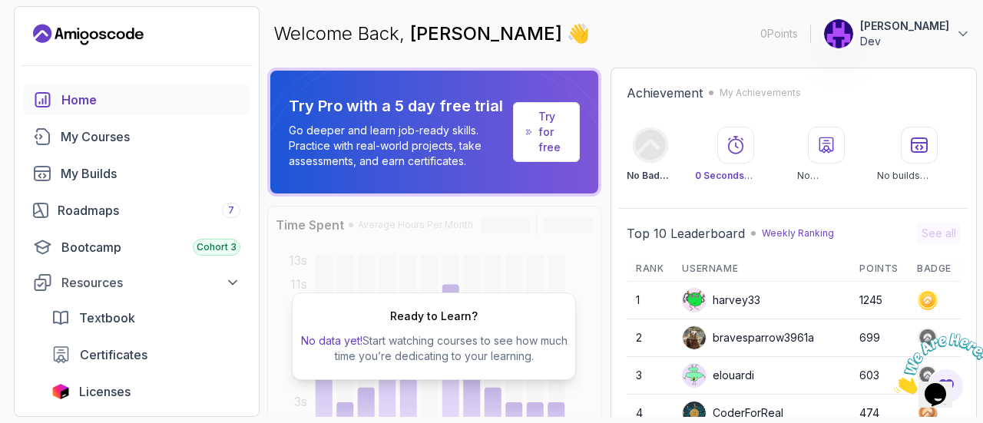
click at [50, 31] on icon "Landing page" at bounding box center [42, 33] width 18 height 18
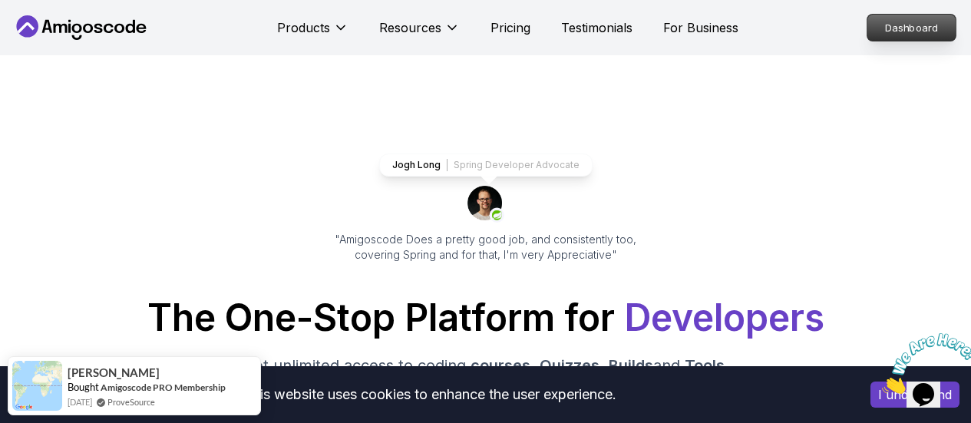
click at [898, 34] on p "Dashboard" at bounding box center [912, 28] width 88 height 26
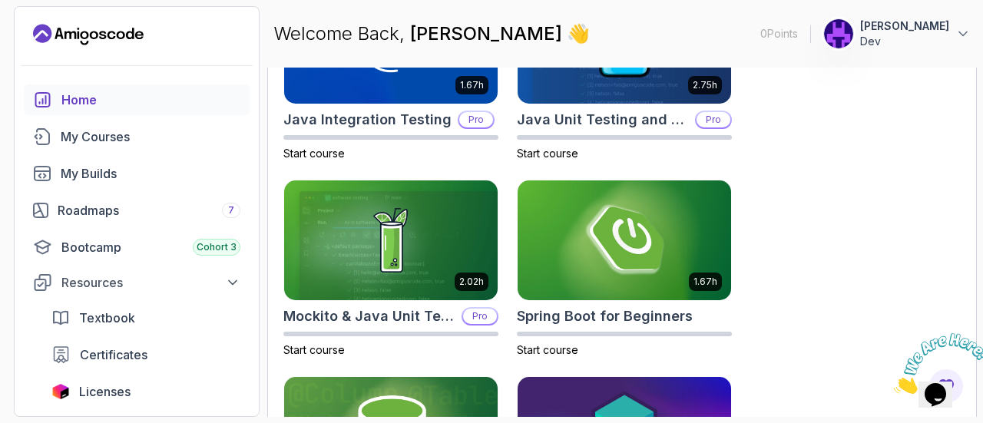
click at [89, 104] on div "Home" at bounding box center [150, 100] width 179 height 18
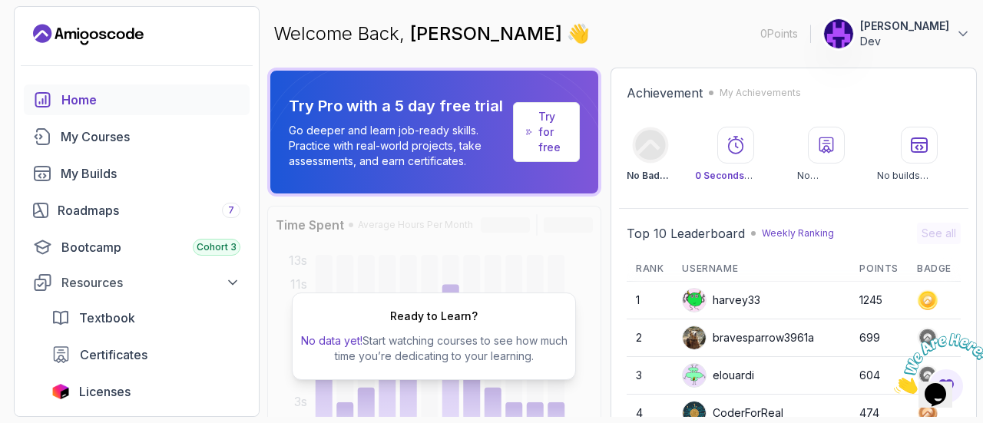
click at [952, 39] on button "[PERSON_NAME]" at bounding box center [896, 33] width 147 height 31
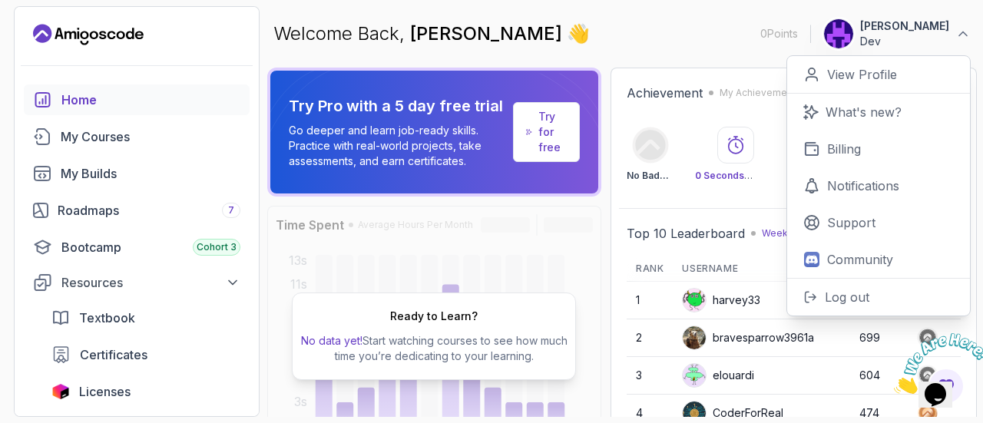
click at [38, 36] on icon "Landing page" at bounding box center [41, 34] width 15 height 9
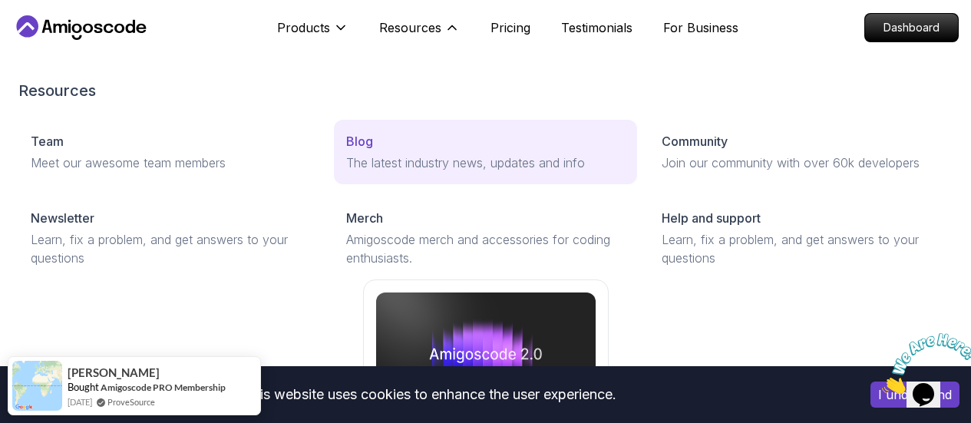
scroll to position [77, 0]
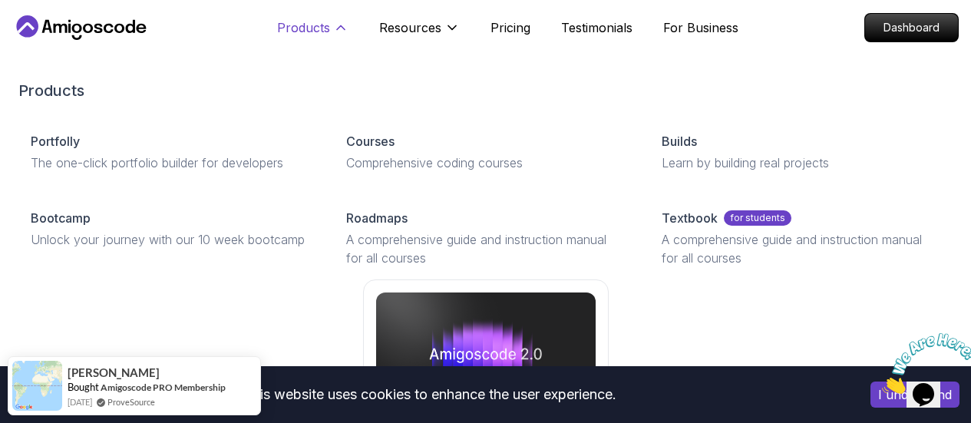
click at [336, 28] on icon at bounding box center [340, 27] width 15 height 15
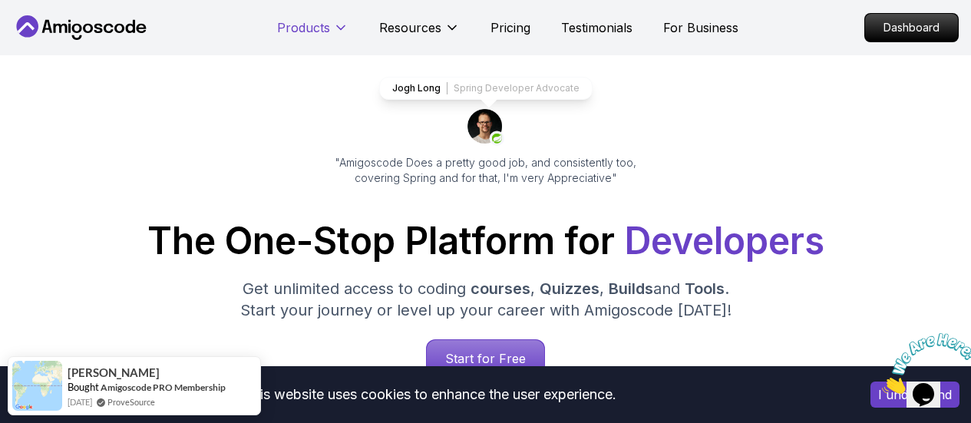
click at [336, 28] on icon at bounding box center [340, 27] width 15 height 15
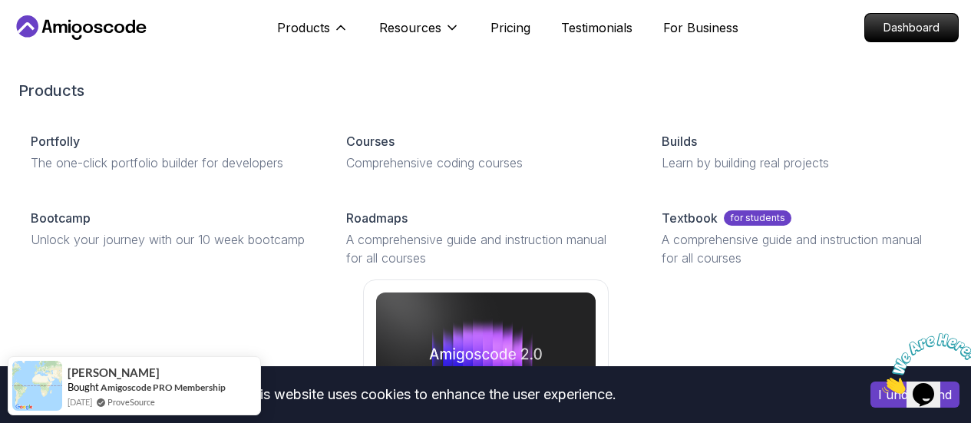
scroll to position [154, 0]
